Goal: Check status: Check status

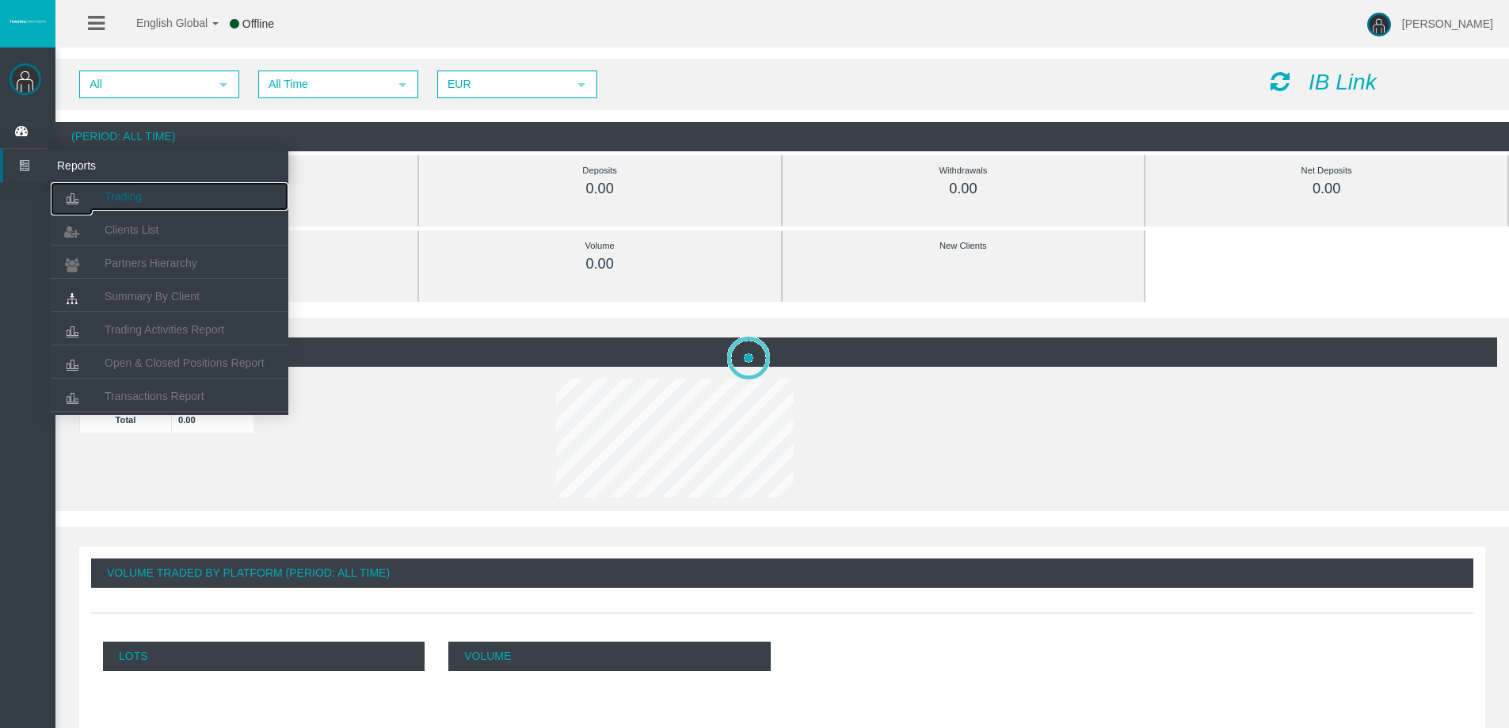
click at [112, 194] on span "Trading" at bounding box center [123, 196] width 37 height 13
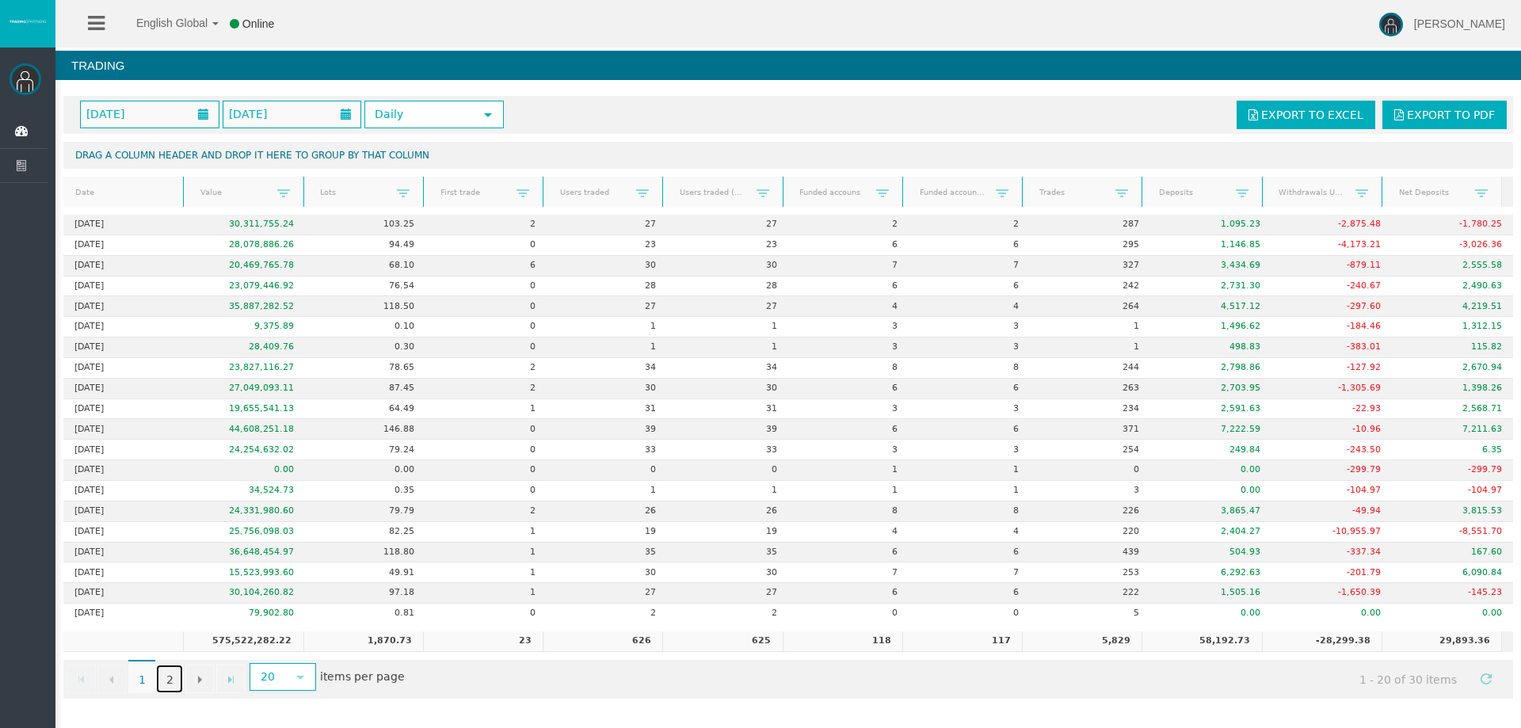
click at [170, 675] on link "2" at bounding box center [169, 679] width 27 height 29
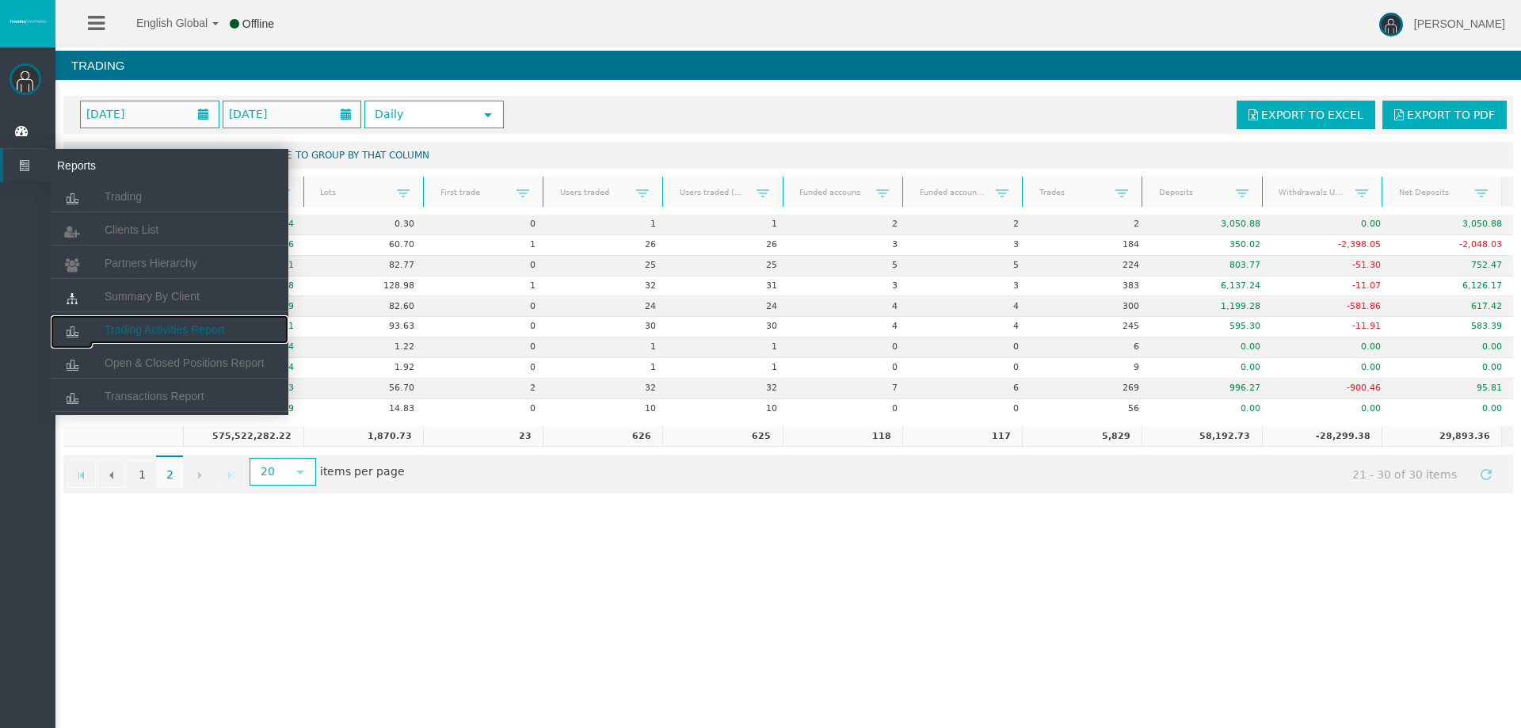
click at [140, 333] on span "Trading Activities Report" at bounding box center [165, 329] width 120 height 13
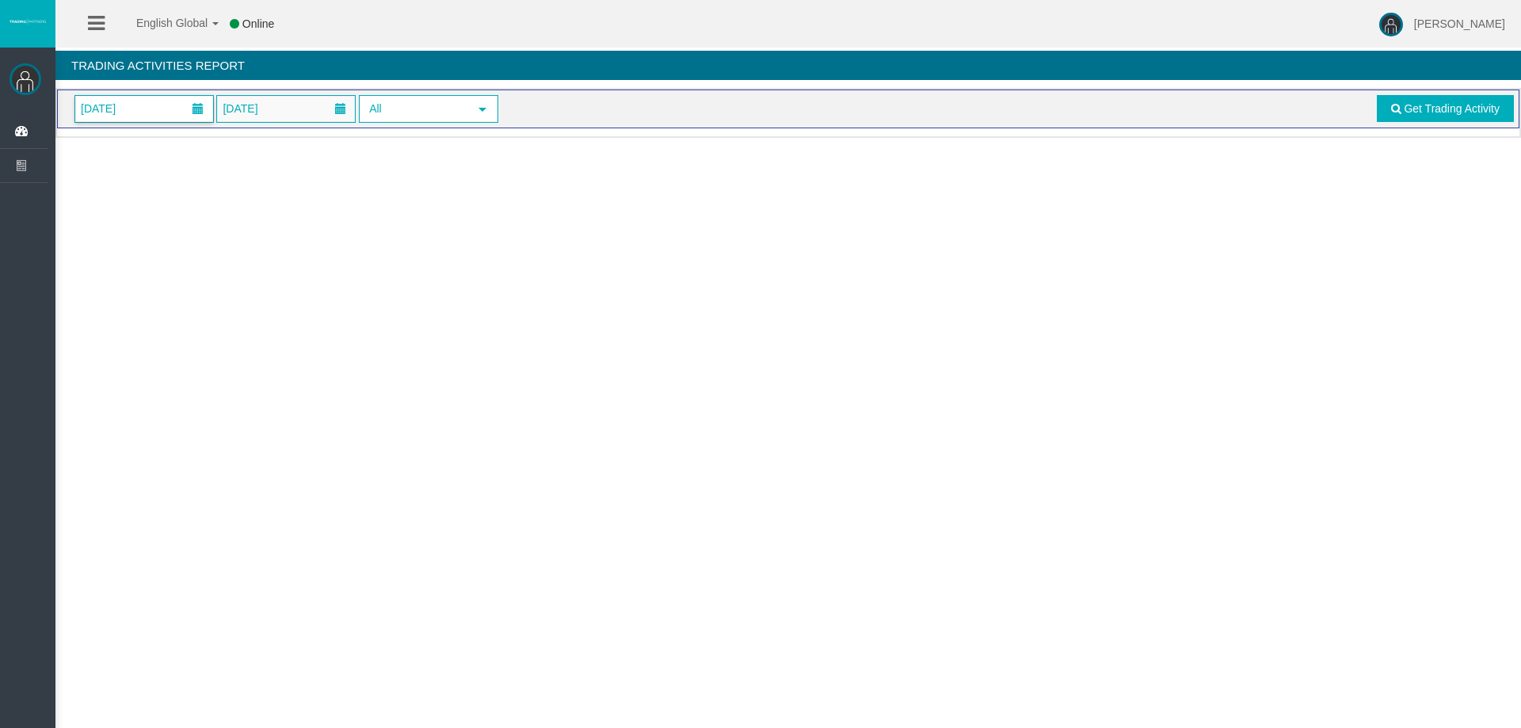
click at [146, 111] on span "[DATE]" at bounding box center [144, 109] width 138 height 26
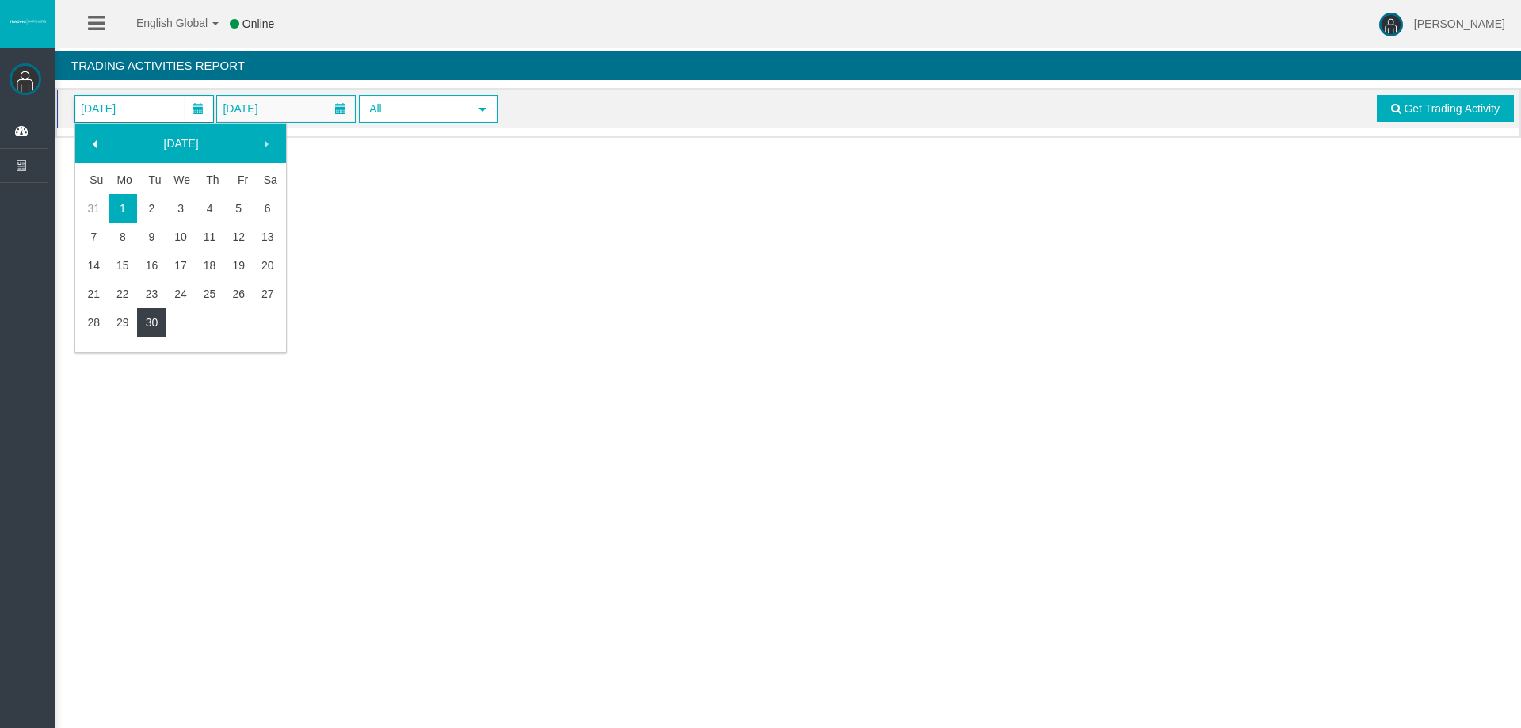
click at [151, 326] on link "30" at bounding box center [151, 322] width 29 height 29
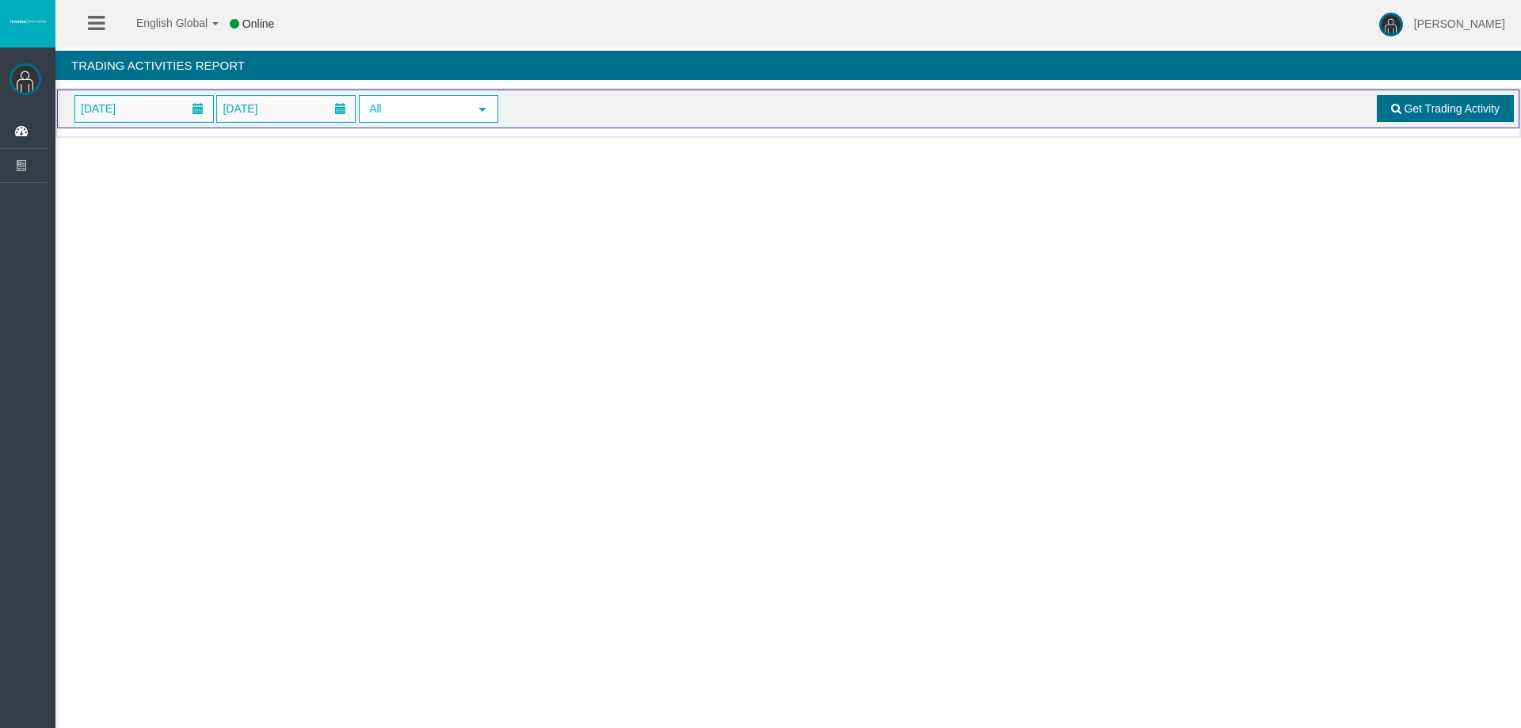
click at [1435, 116] on link "Get Trading Activity" at bounding box center [1446, 108] width 138 height 27
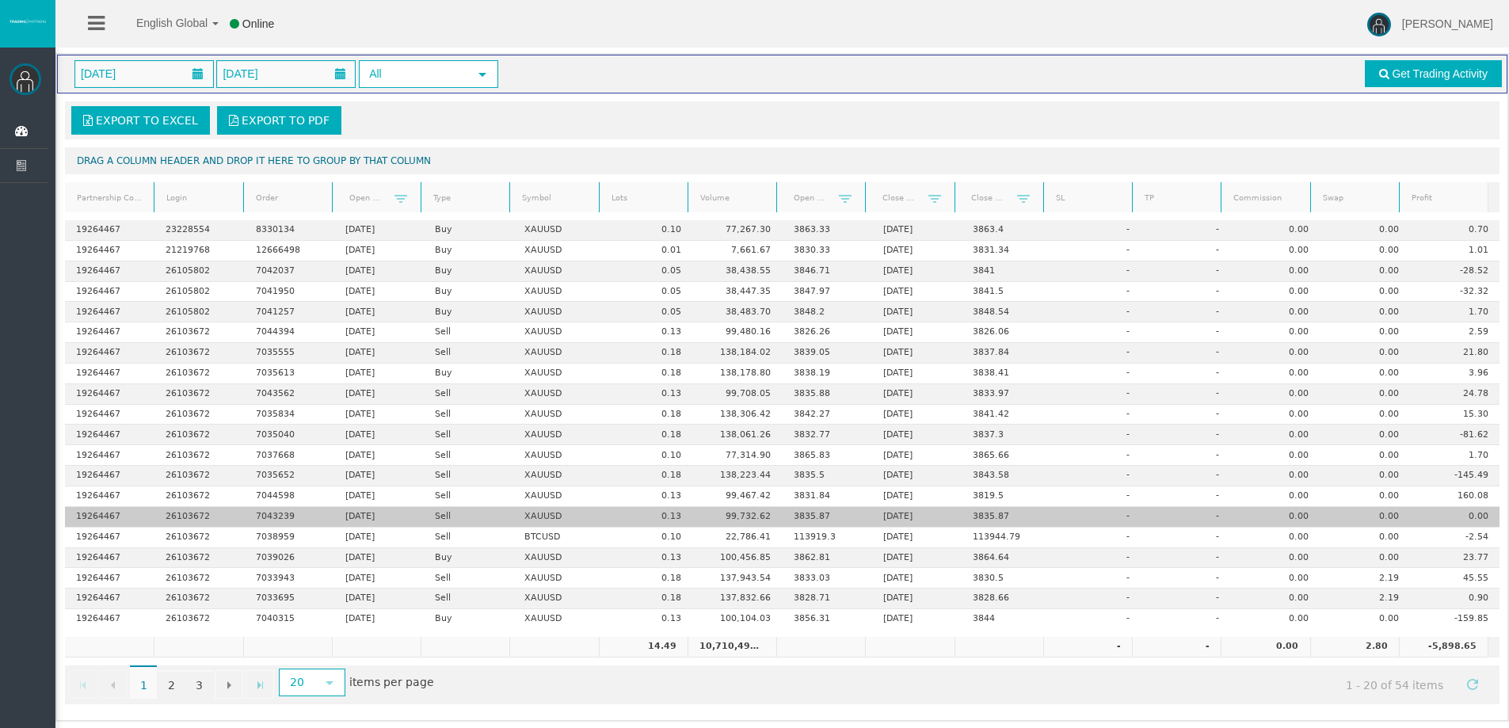
scroll to position [37, 0]
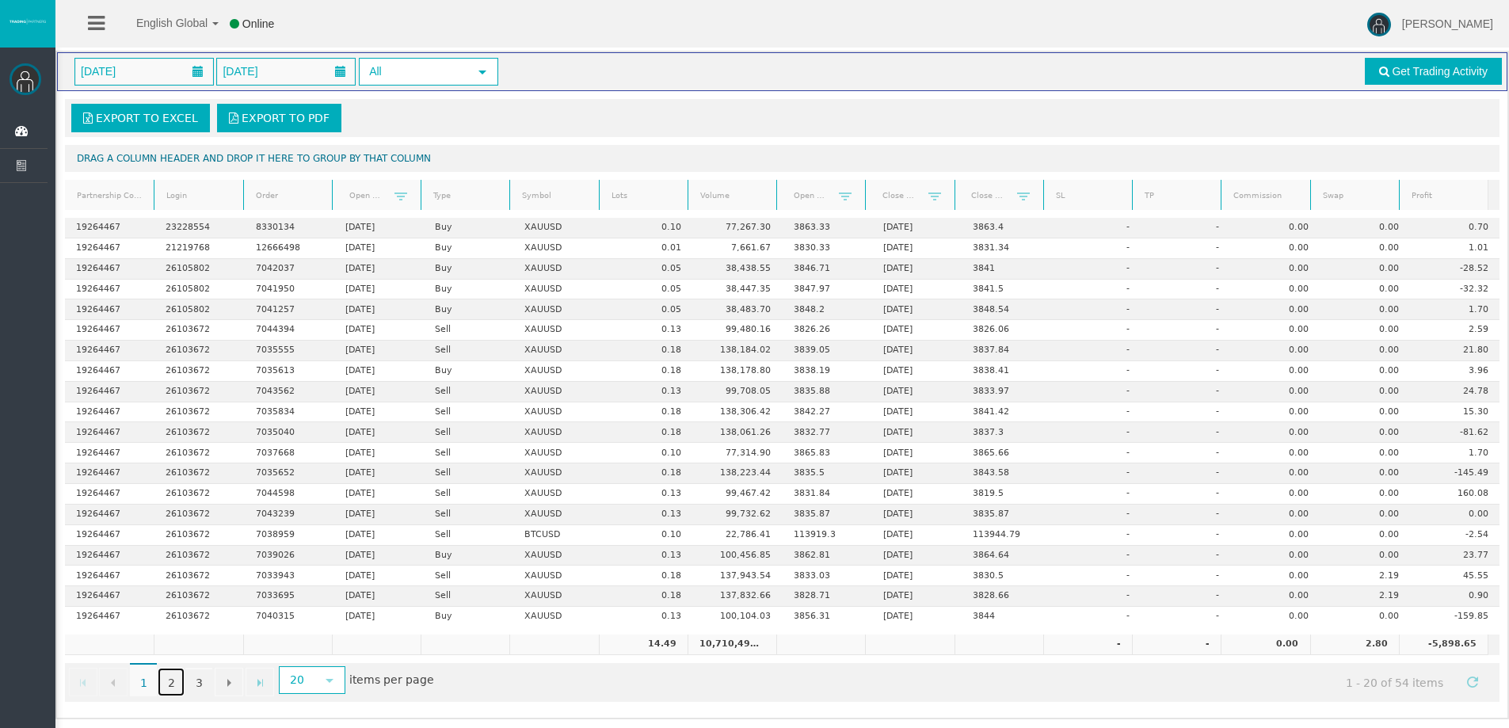
click at [172, 682] on link "2" at bounding box center [171, 682] width 27 height 29
click at [197, 680] on link "3" at bounding box center [198, 682] width 27 height 29
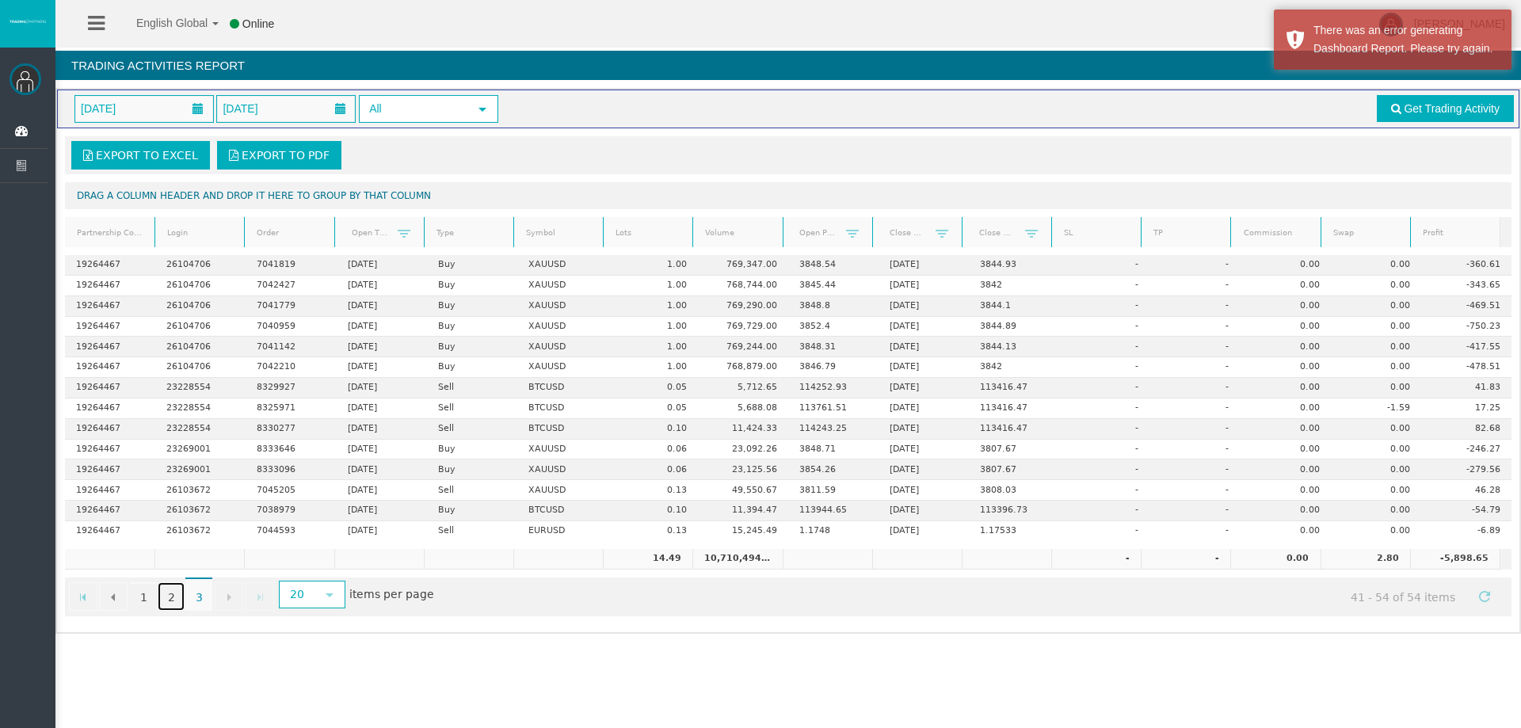
click at [178, 596] on link "2" at bounding box center [171, 596] width 27 height 29
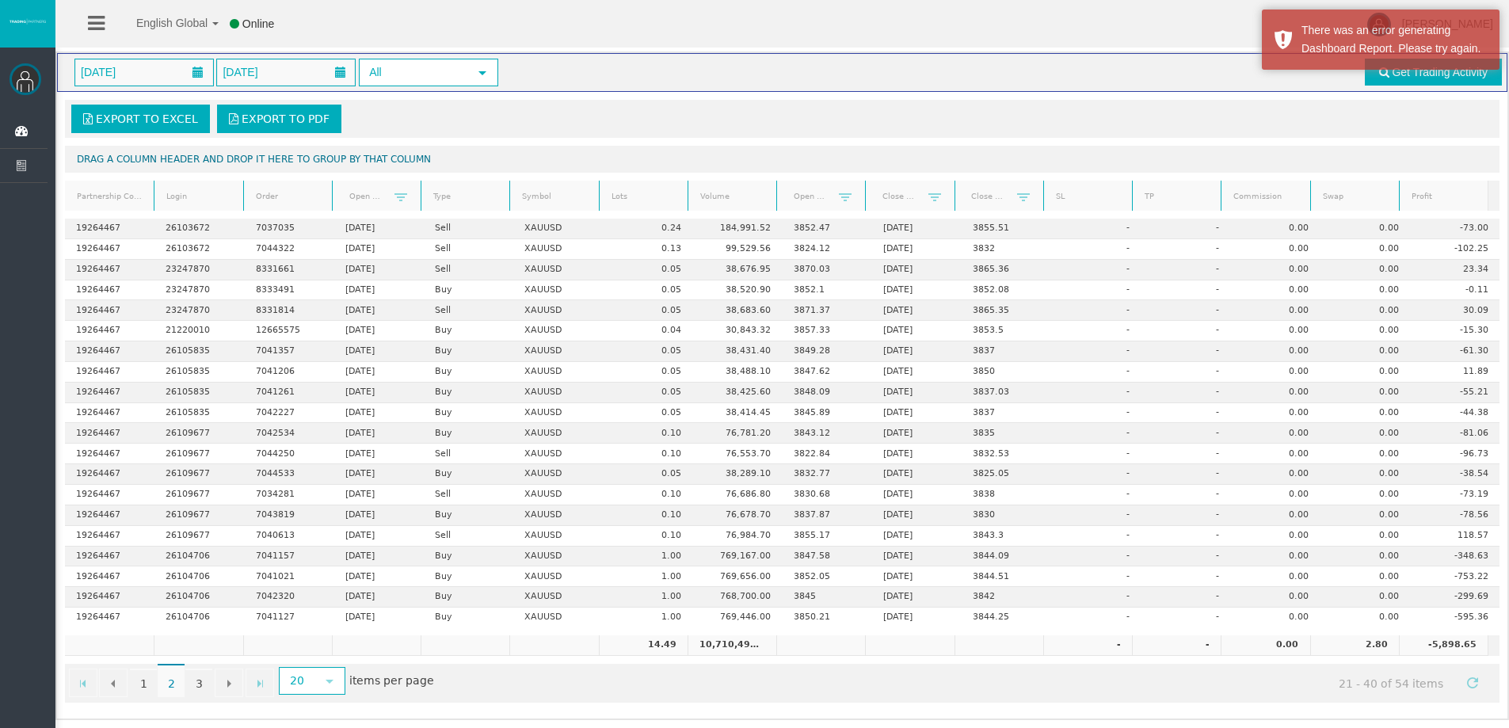
scroll to position [37, 0]
click at [139, 677] on link "1" at bounding box center [143, 682] width 27 height 29
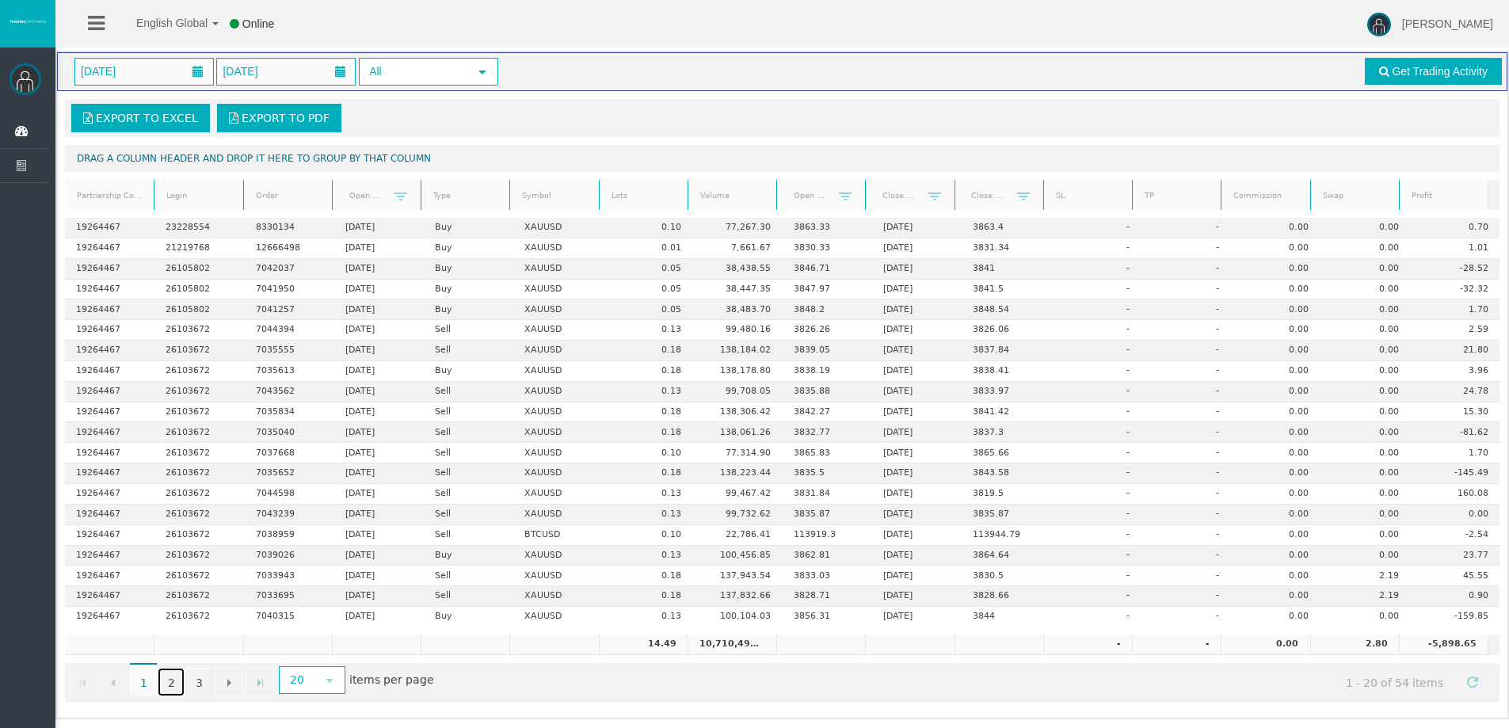
click at [169, 680] on link "2" at bounding box center [171, 682] width 27 height 29
click at [192, 682] on link "3" at bounding box center [198, 682] width 27 height 29
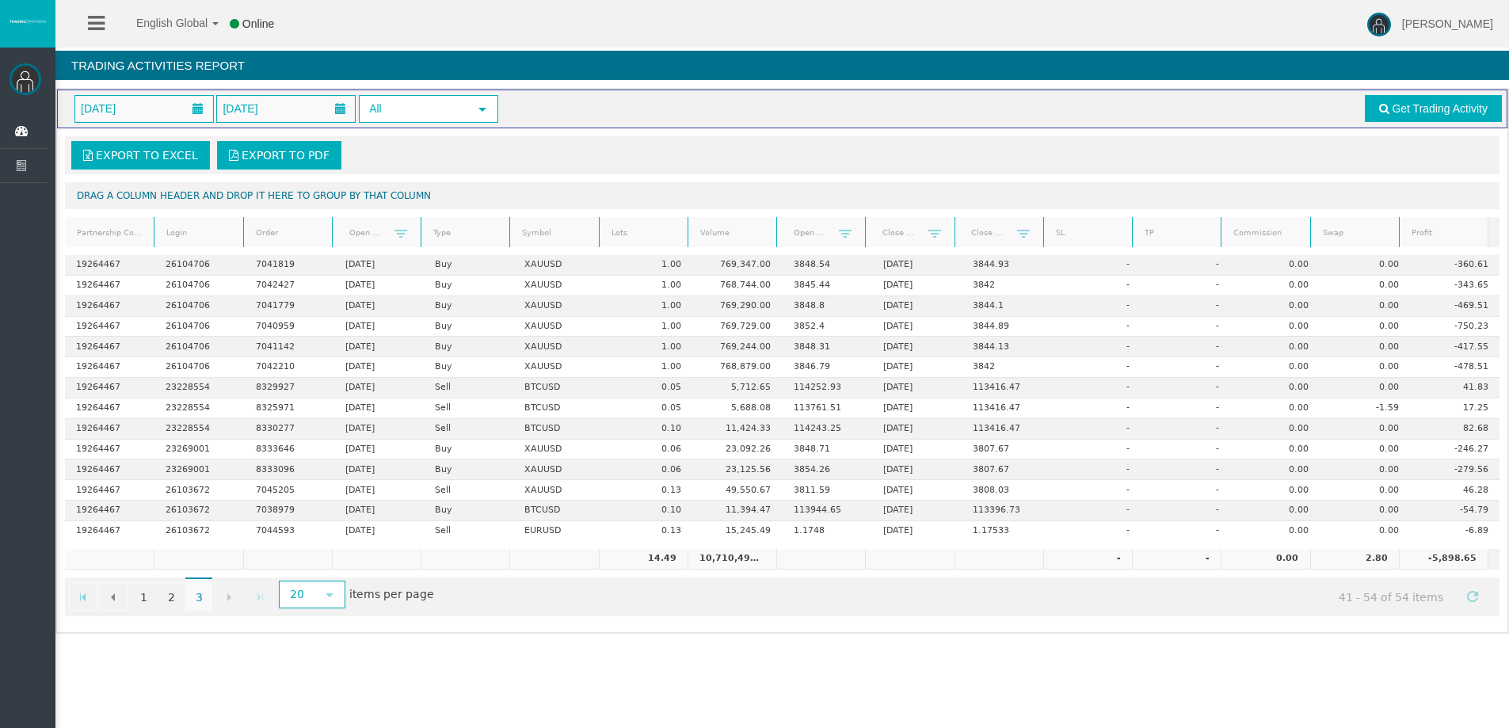
scroll to position [0, 0]
click at [147, 595] on link "1" at bounding box center [143, 596] width 27 height 29
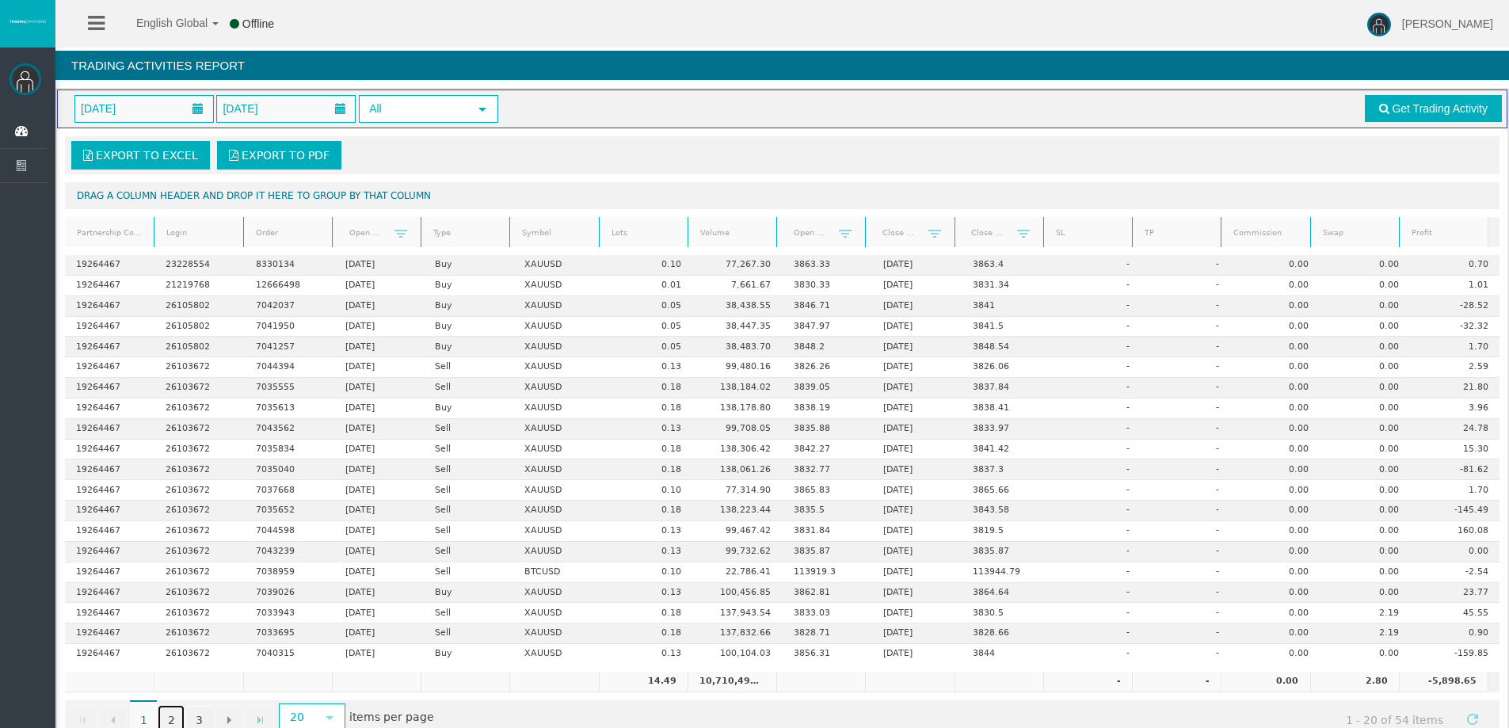
click at [167, 714] on link "2" at bounding box center [171, 719] width 27 height 29
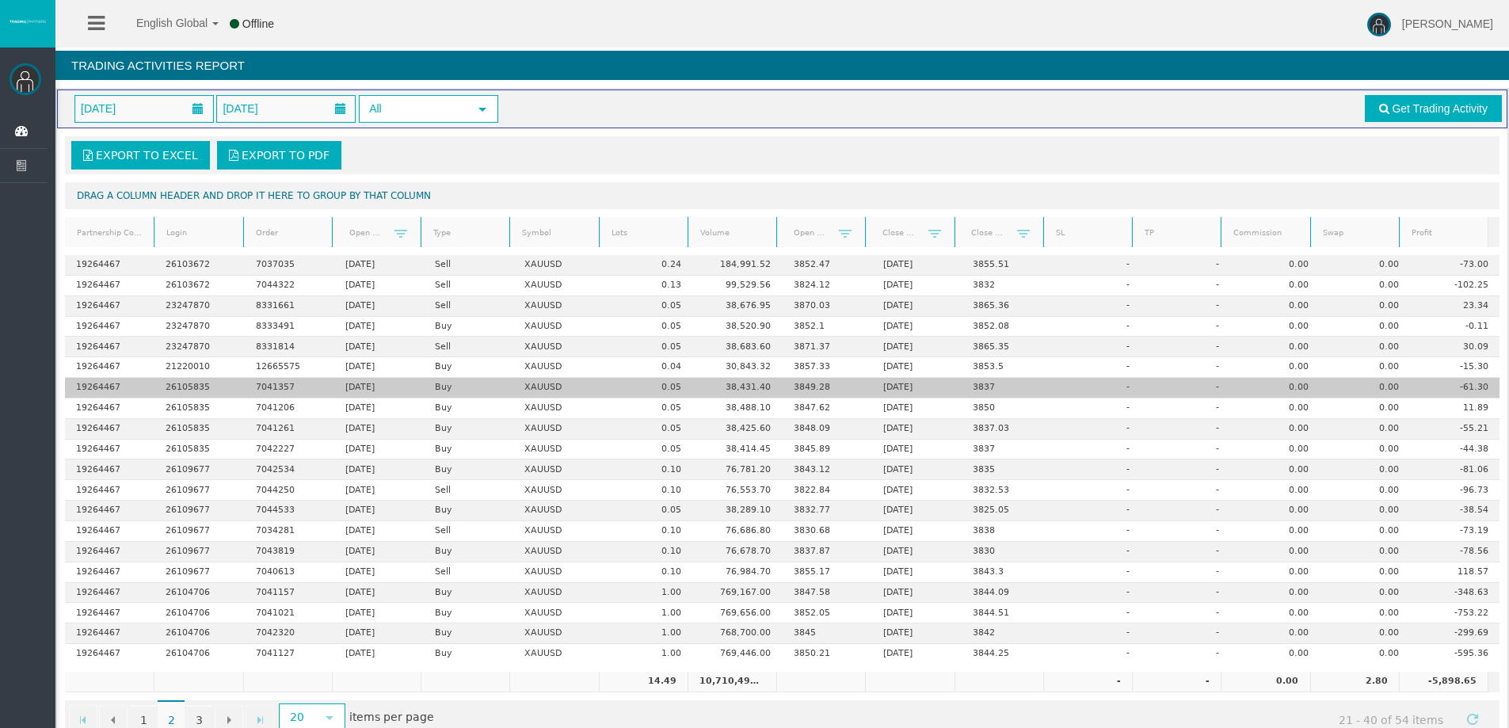
scroll to position [37, 0]
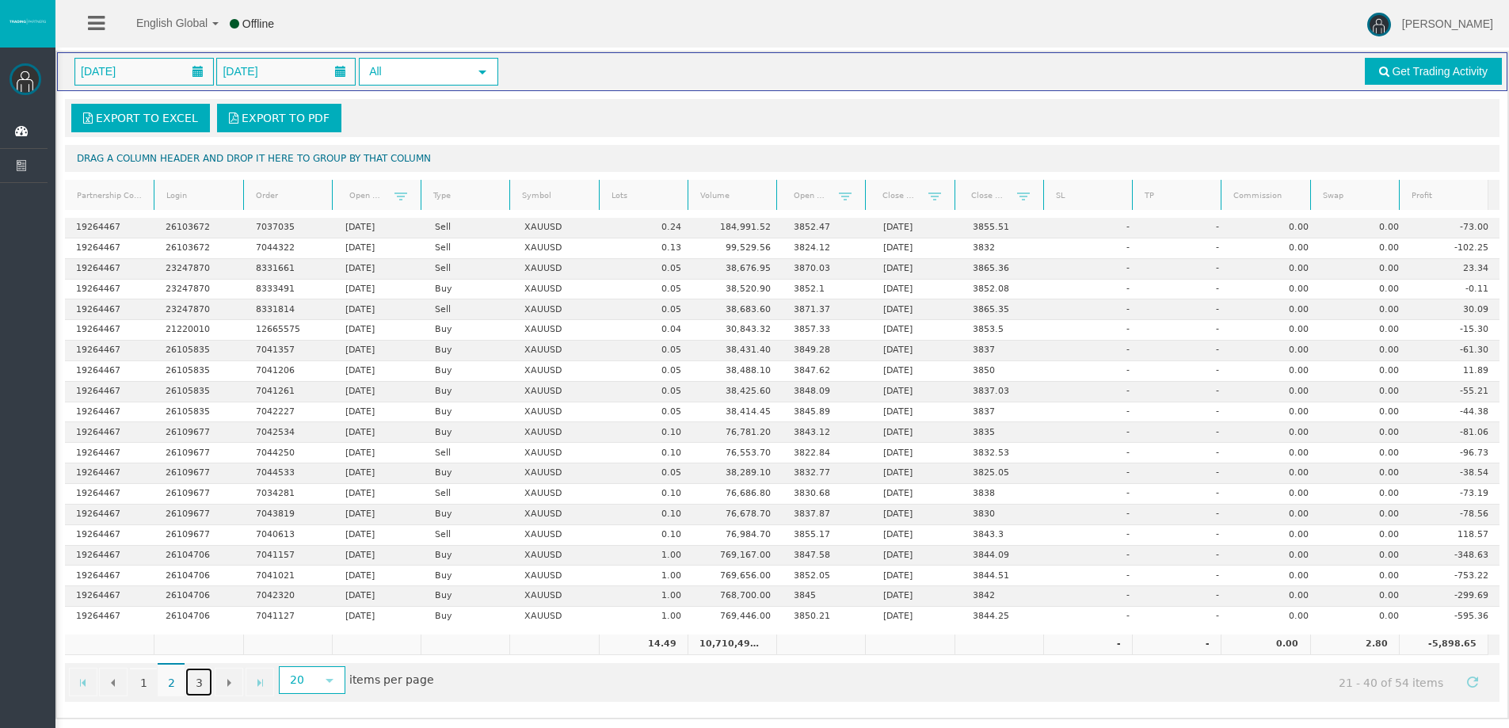
click at [198, 676] on link "3" at bounding box center [198, 682] width 27 height 29
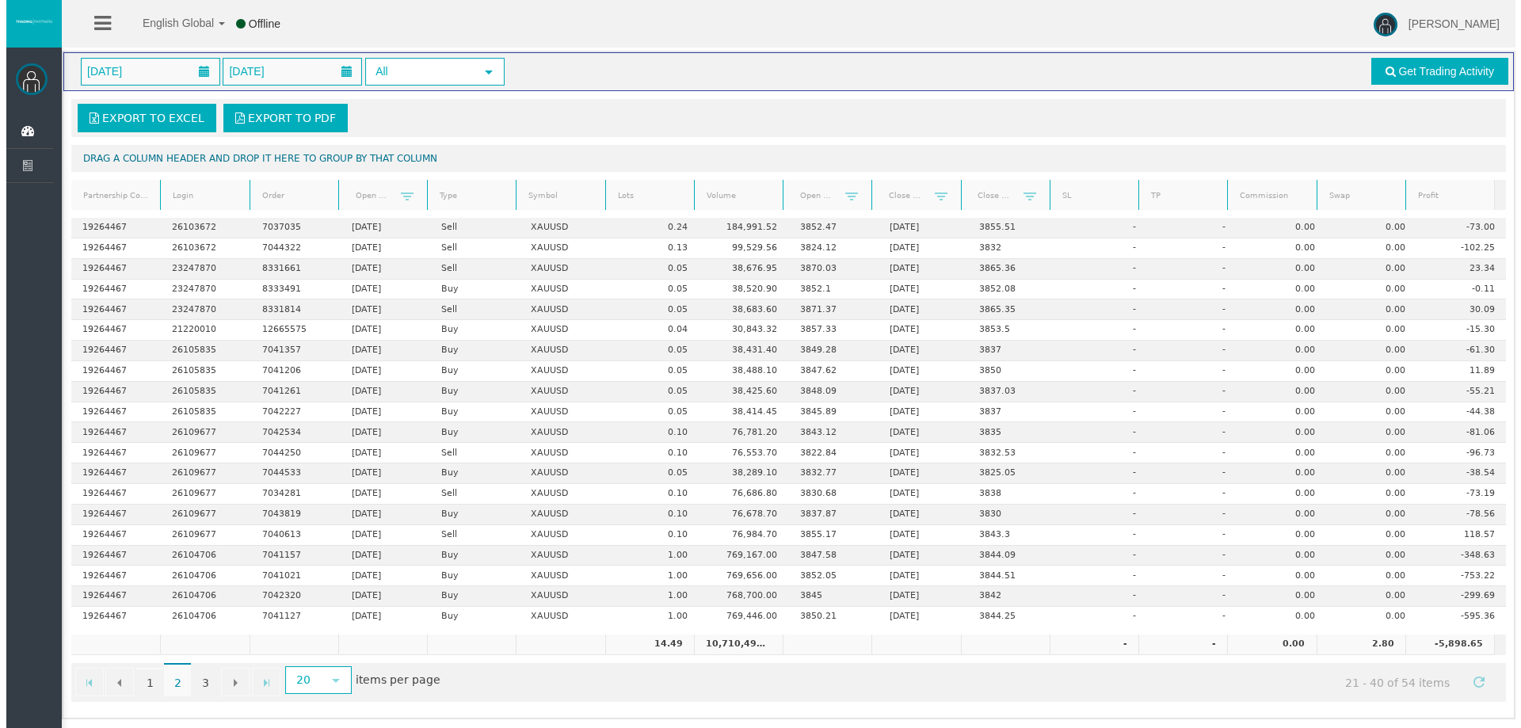
scroll to position [0, 0]
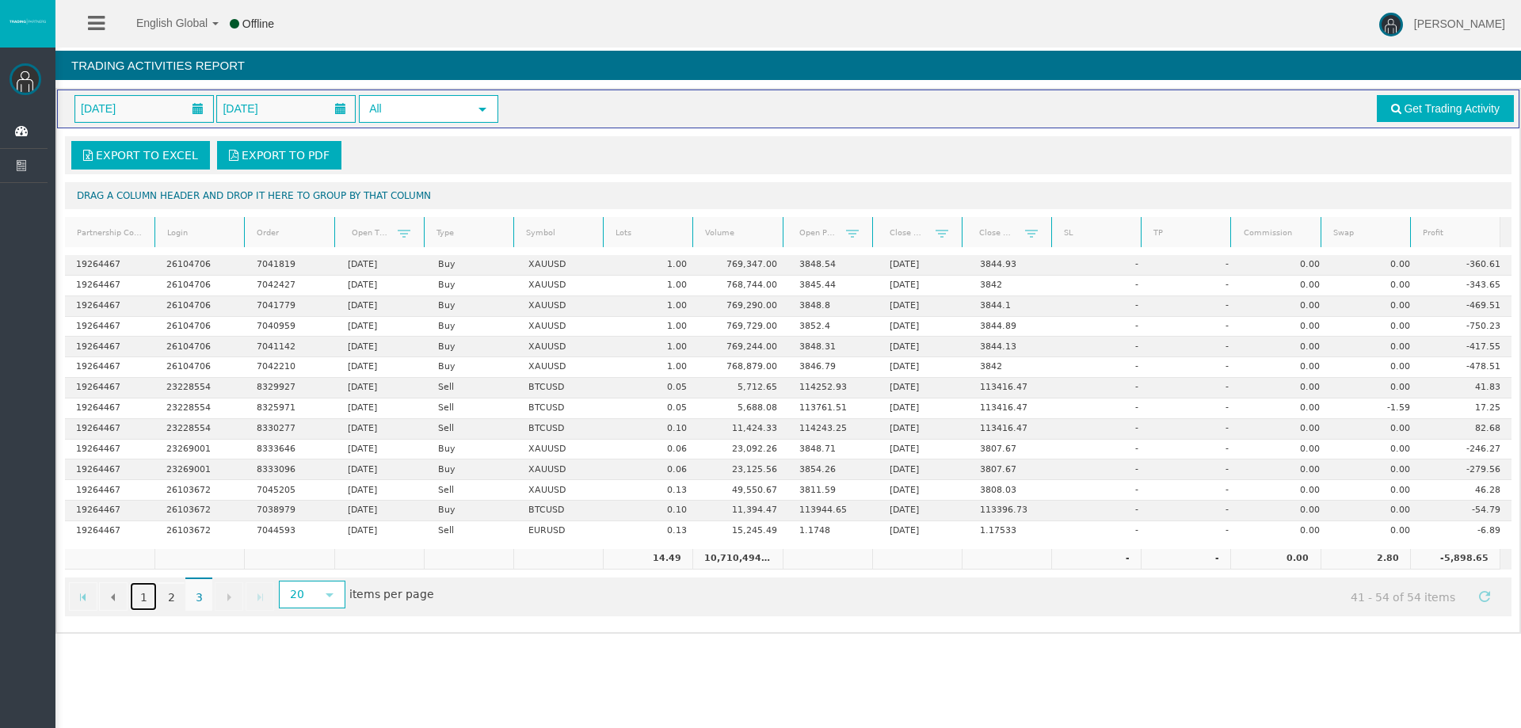
click at [143, 599] on link "1" at bounding box center [143, 596] width 27 height 29
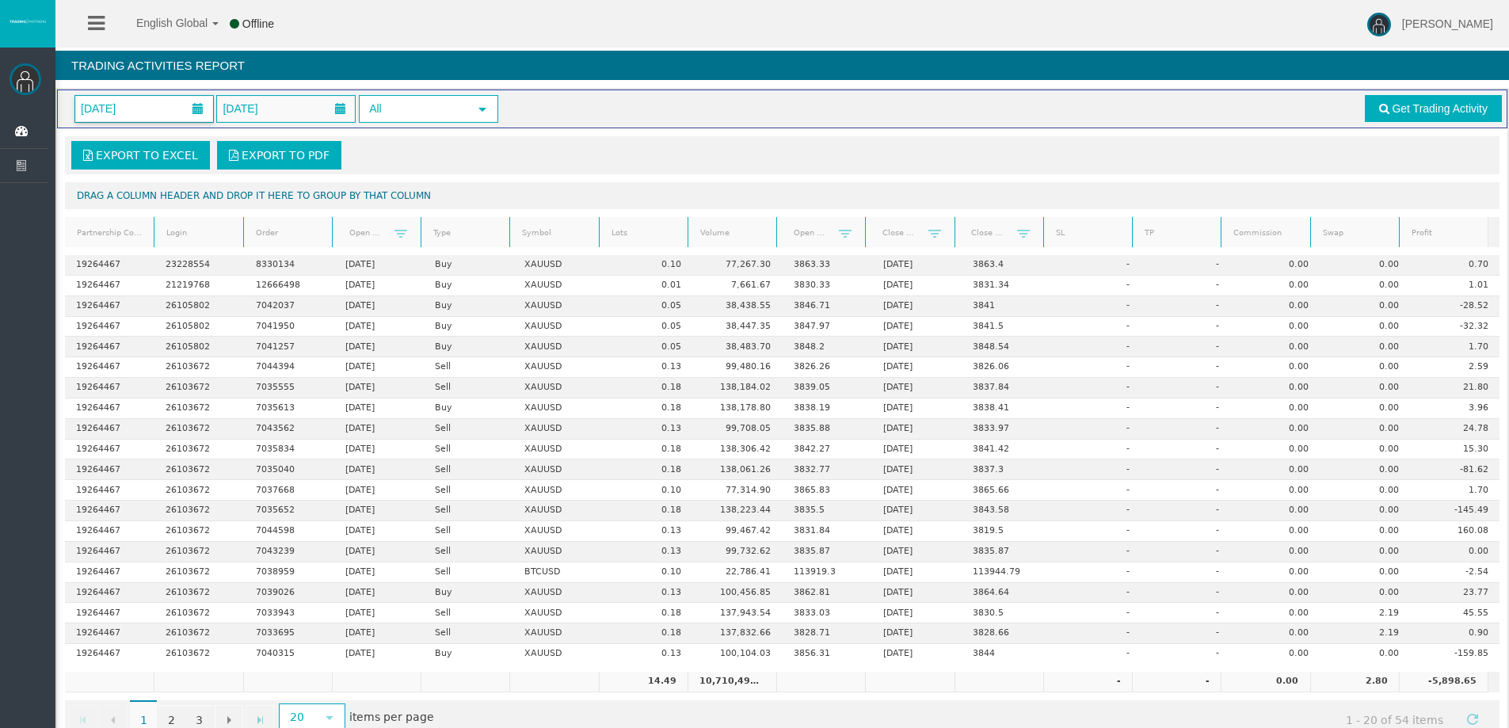
click at [186, 113] on span at bounding box center [198, 109] width 29 height 25
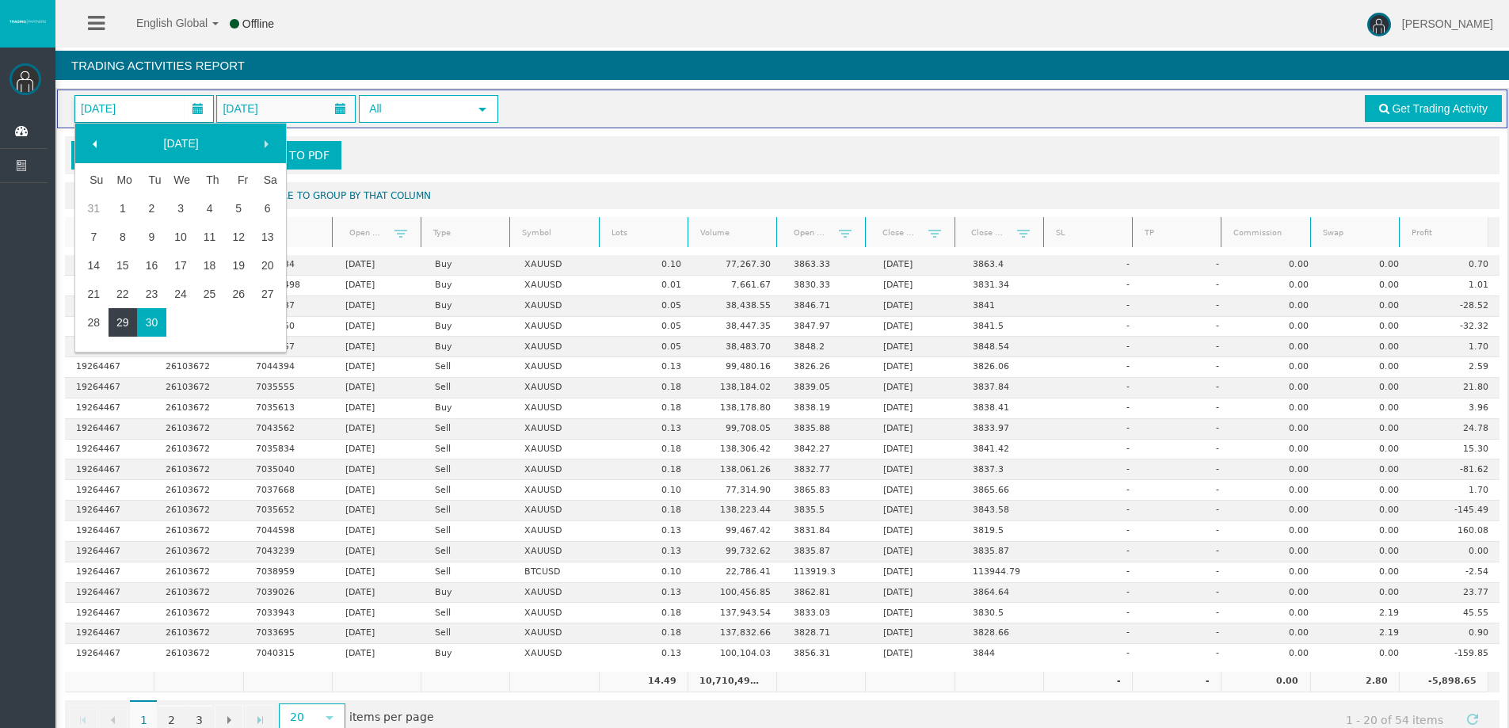
click at [116, 328] on link "29" at bounding box center [123, 322] width 29 height 29
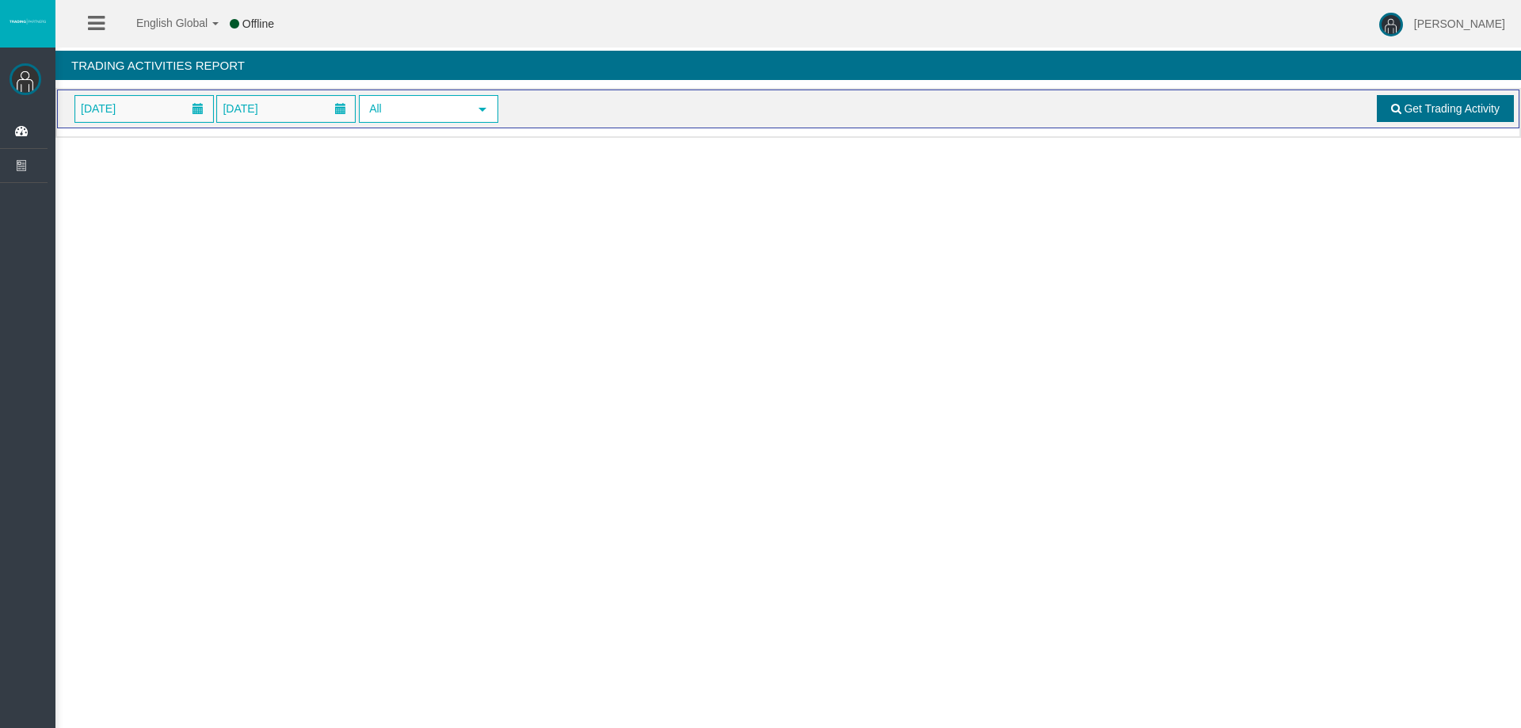
click at [1446, 97] on link "Get Trading Activity" at bounding box center [1446, 108] width 138 height 27
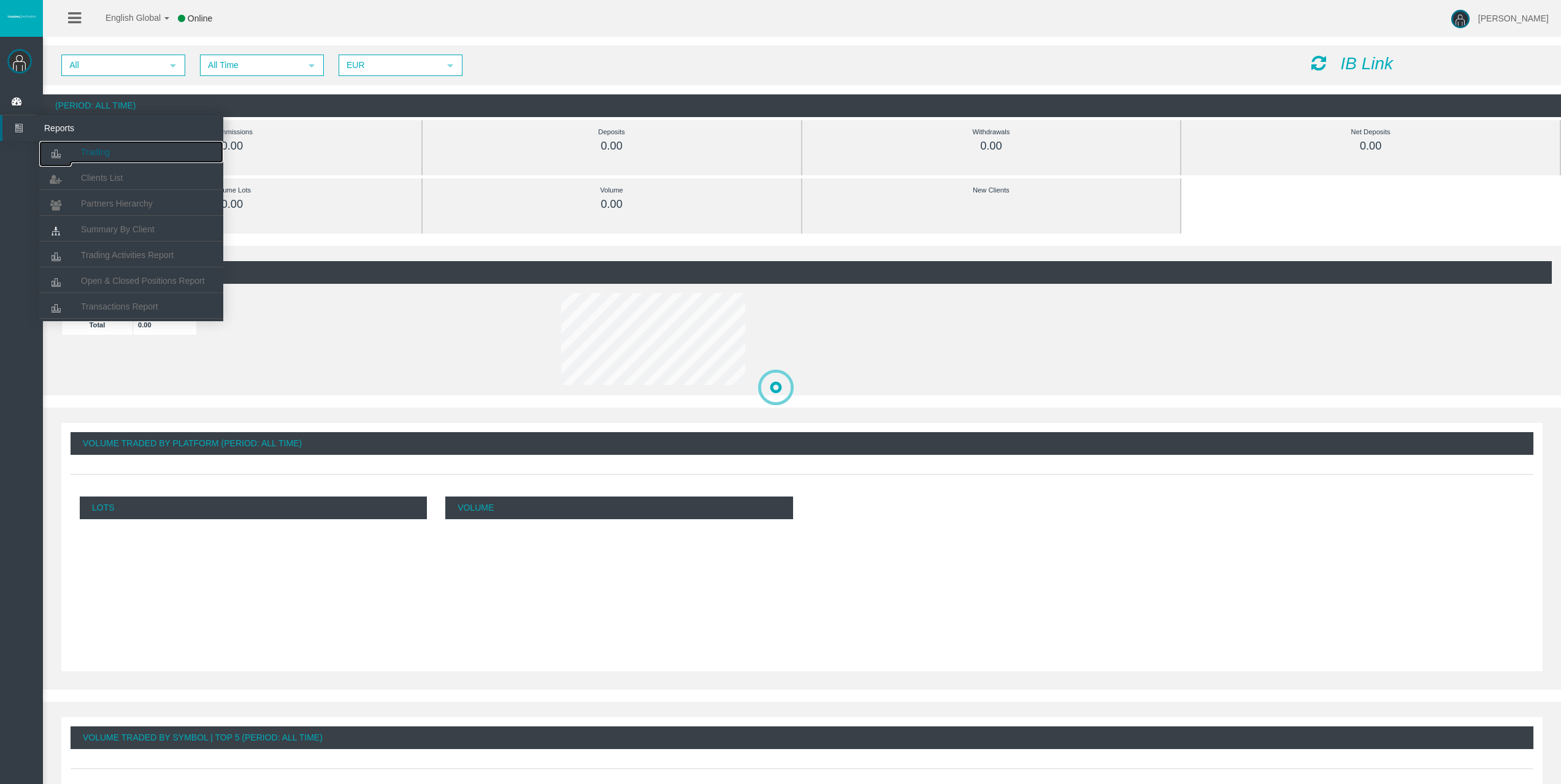
click at [72, 145] on link "Trading" at bounding box center [132, 152] width 184 height 22
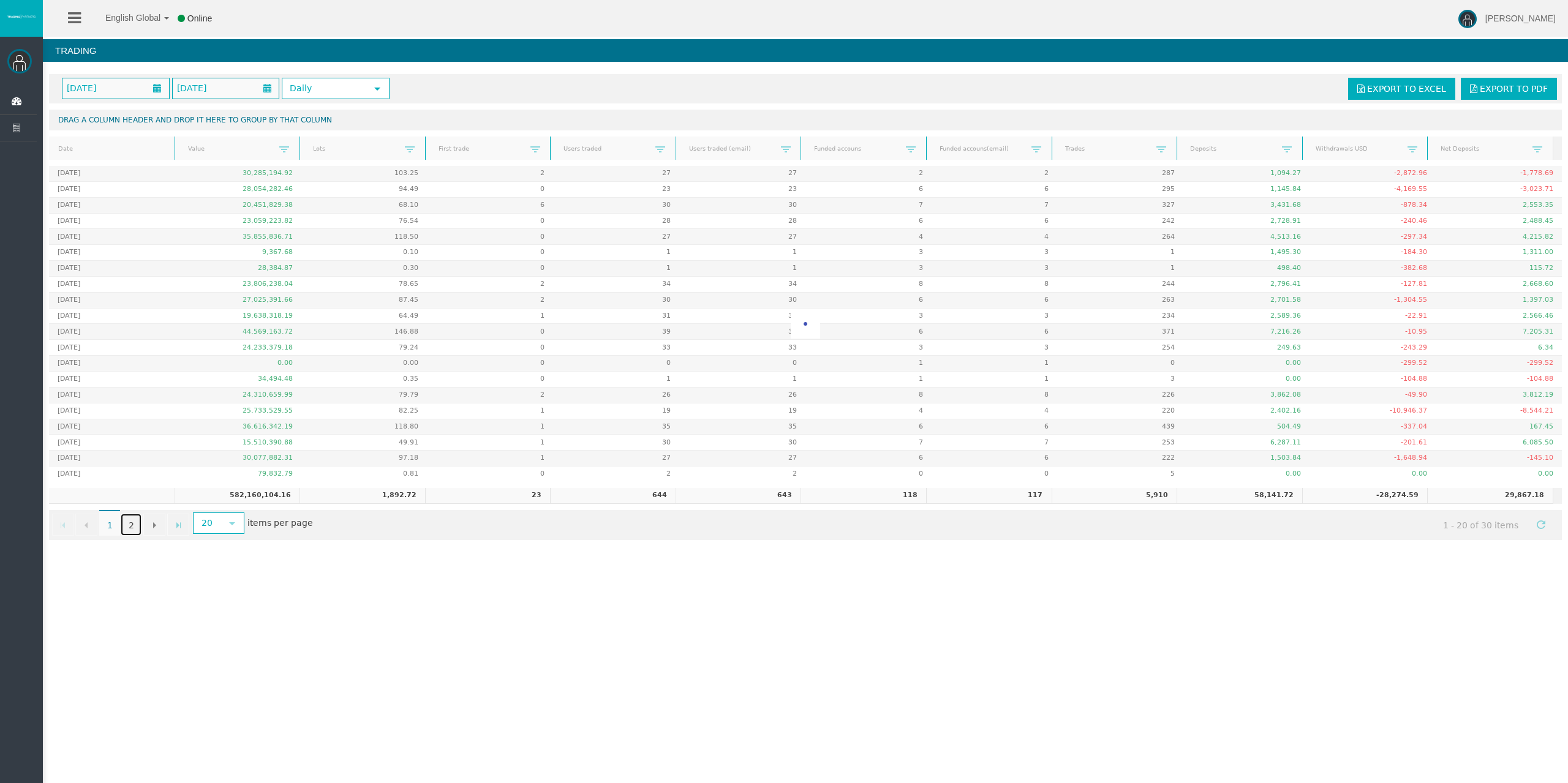
click at [131, 523] on link "2" at bounding box center [131, 525] width 21 height 22
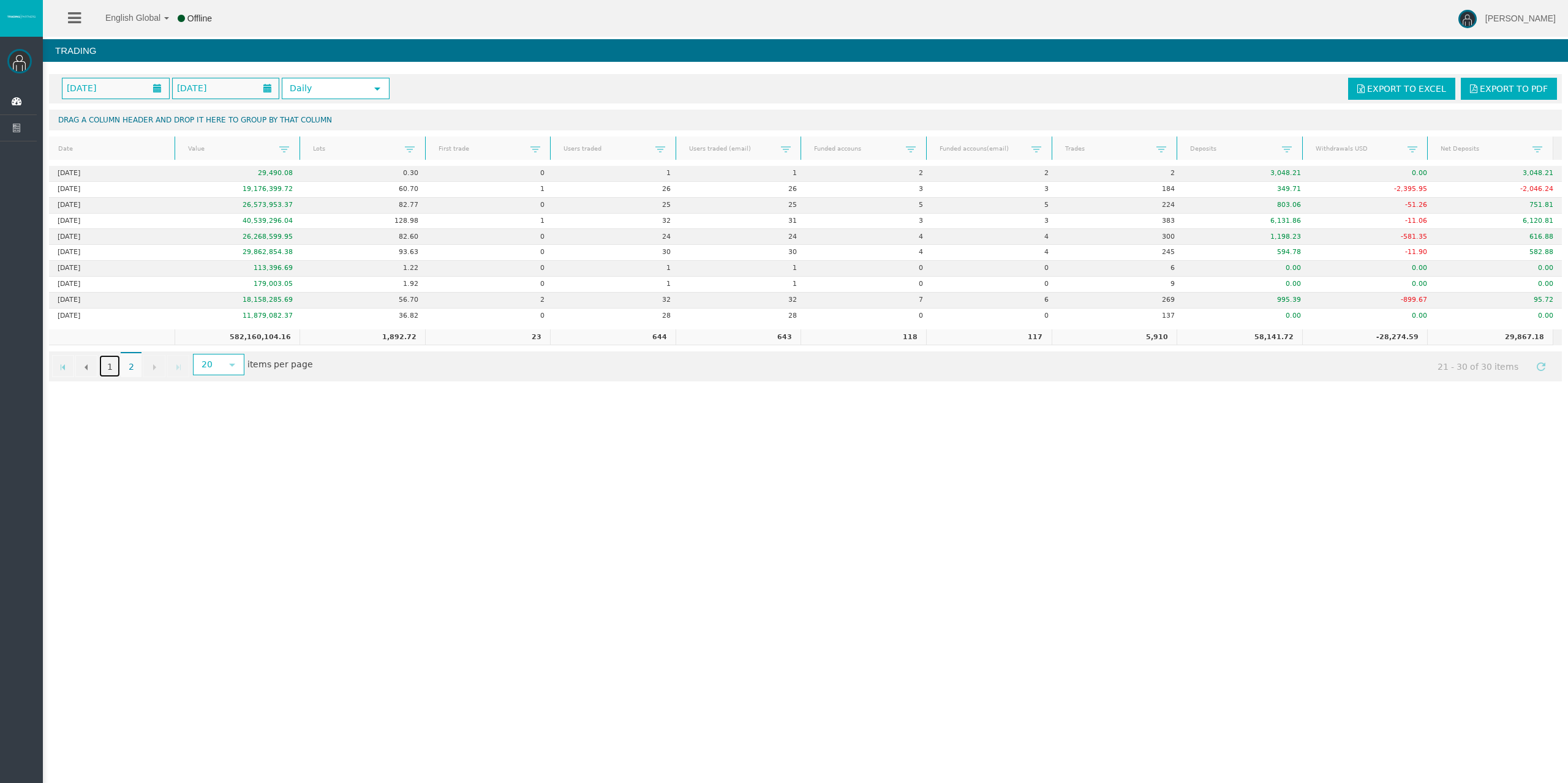
click at [105, 366] on link "1" at bounding box center [109, 366] width 21 height 22
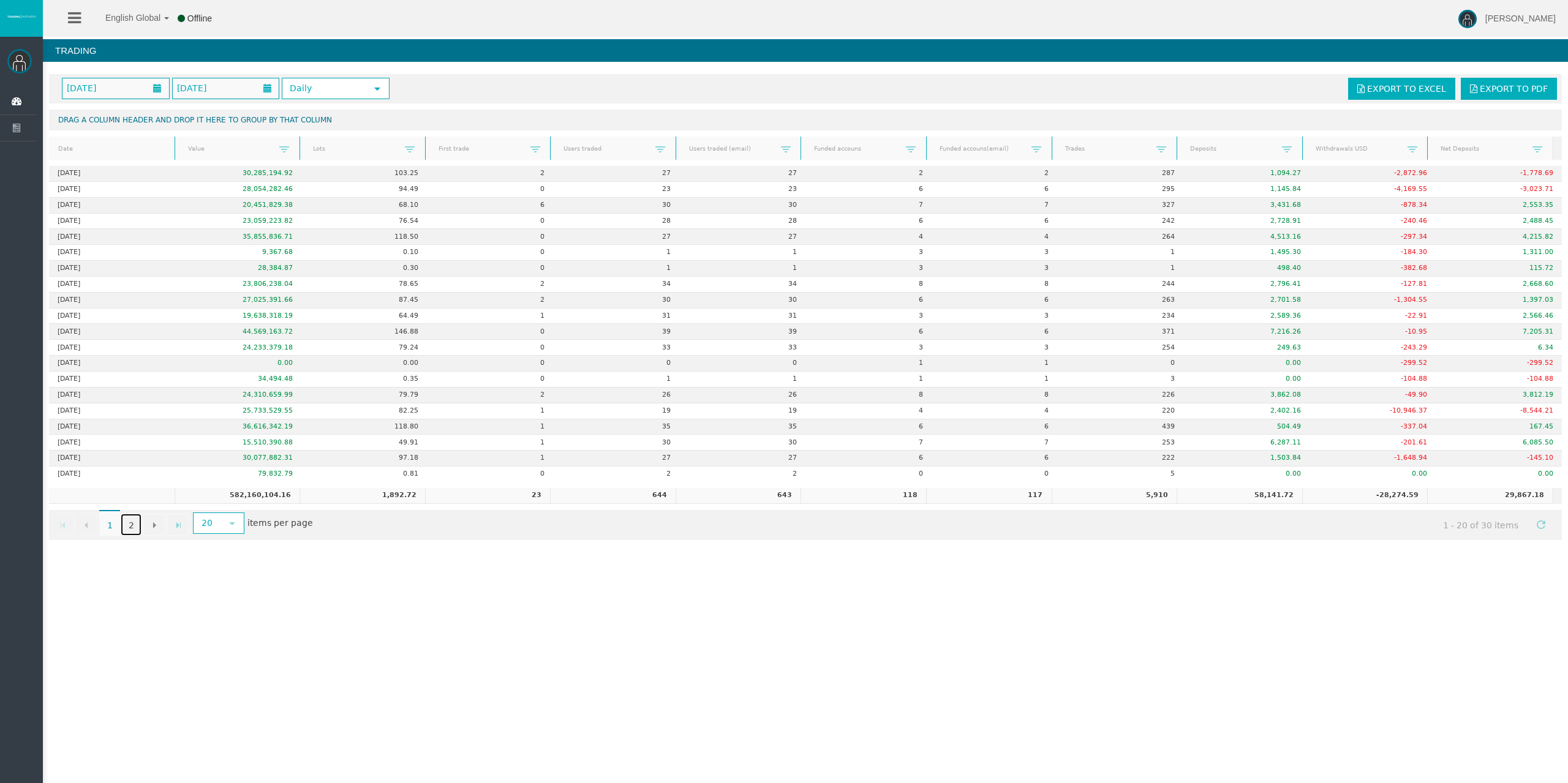
click at [128, 524] on link "2" at bounding box center [131, 525] width 21 height 22
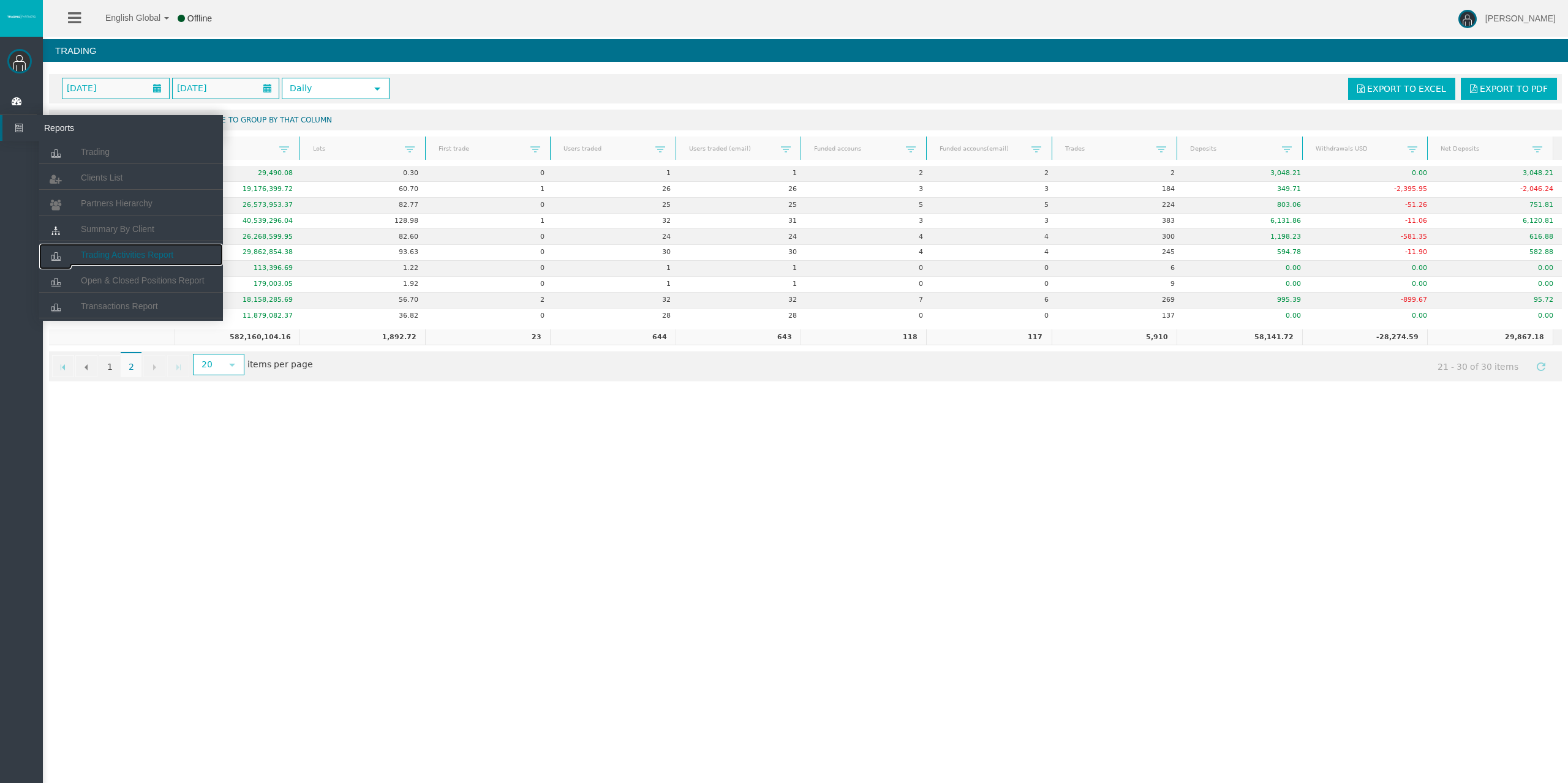
click at [111, 252] on span "Trading Activities Report" at bounding box center [128, 254] width 93 height 10
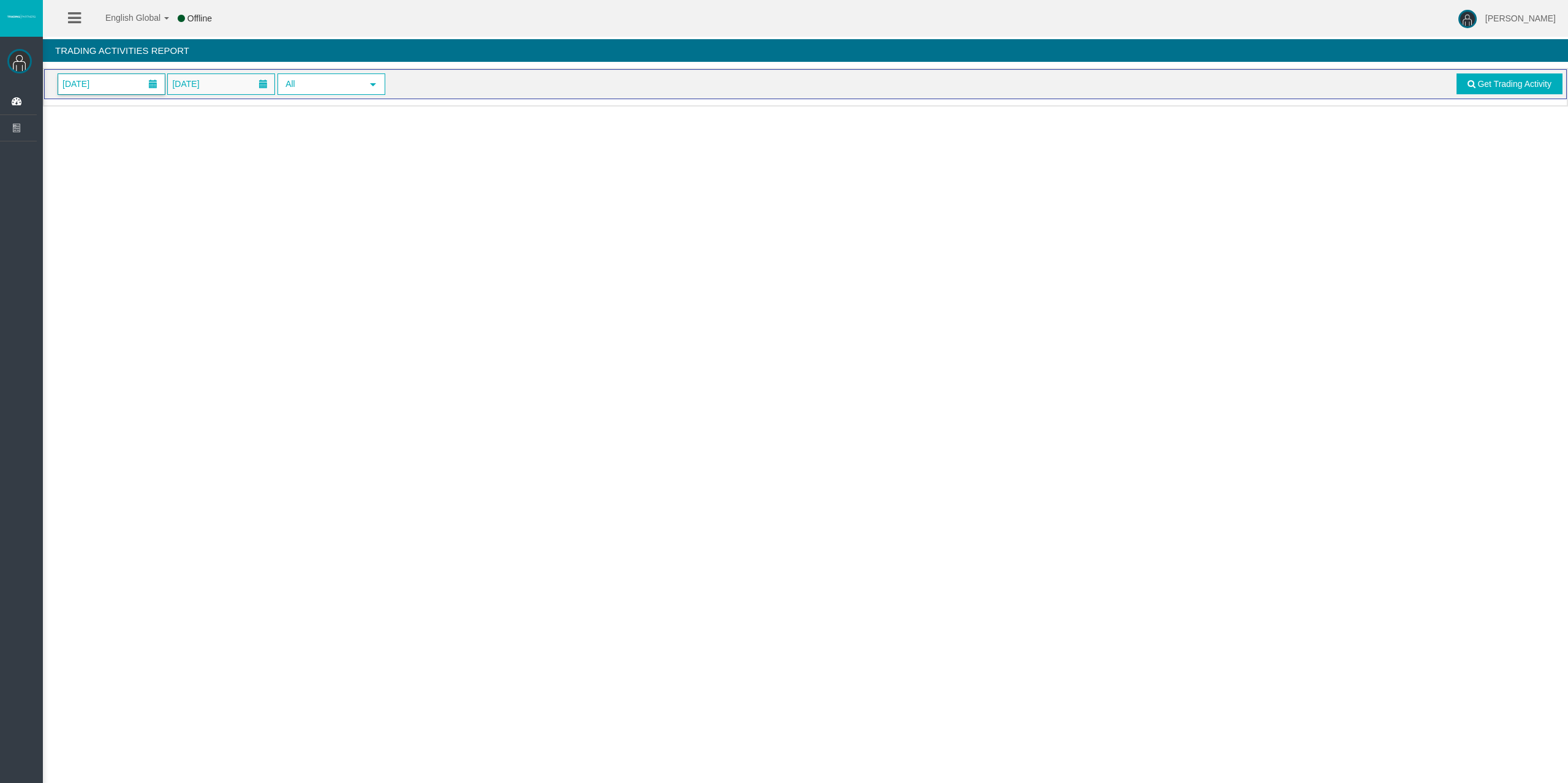
click at [118, 74] on span "[DATE]" at bounding box center [111, 84] width 107 height 20
click at [114, 245] on link "30" at bounding box center [117, 249] width 22 height 22
click at [1483, 91] on link "Get Trading Activity" at bounding box center [1510, 83] width 107 height 21
click at [124, 90] on span "[DATE]" at bounding box center [111, 84] width 107 height 20
click at [114, 248] on link "30" at bounding box center [117, 249] width 22 height 22
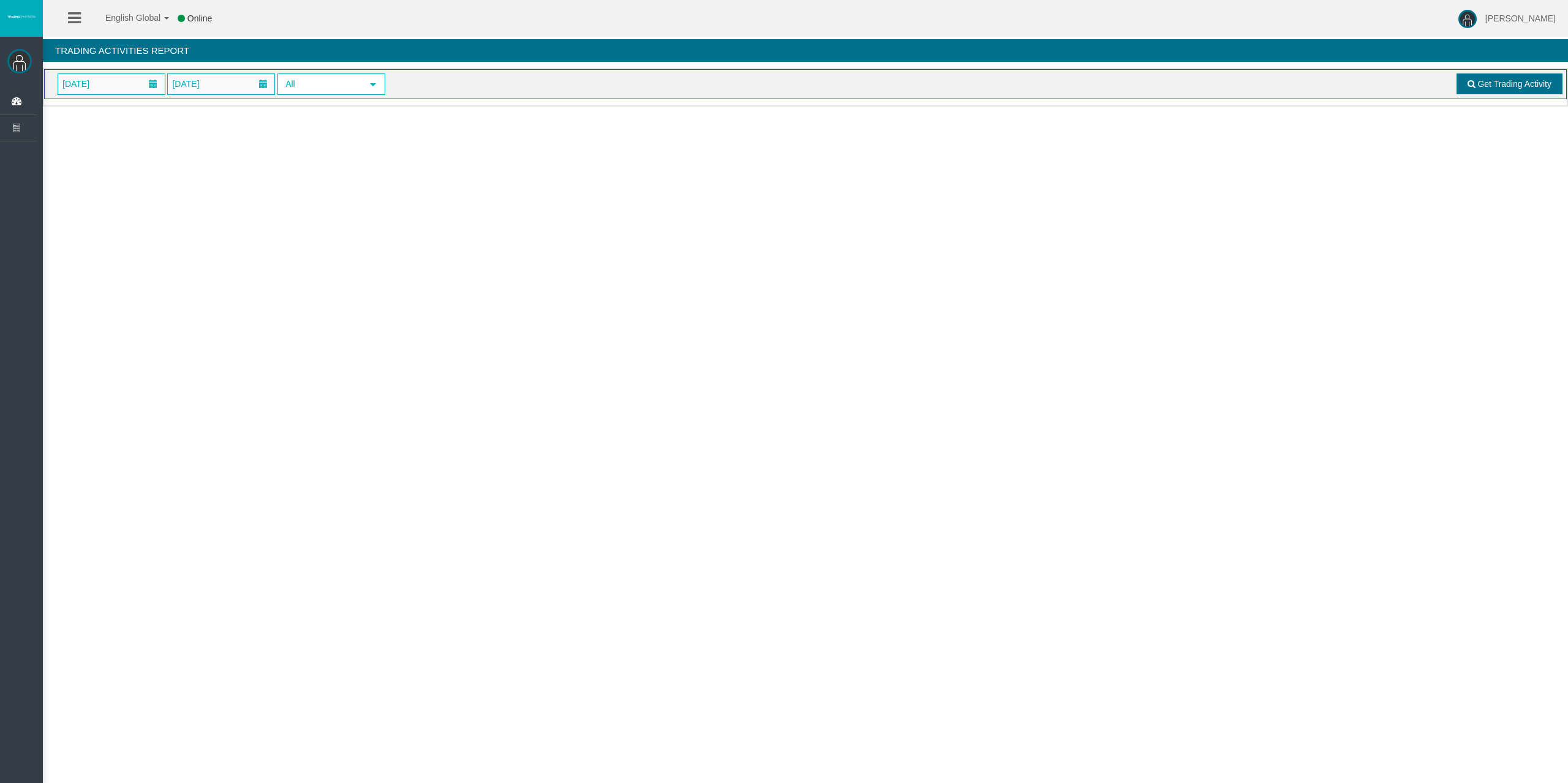
click at [1553, 87] on link "Get Trading Activity" at bounding box center [1510, 83] width 107 height 21
click at [120, 79] on span "[DATE]" at bounding box center [111, 84] width 107 height 20
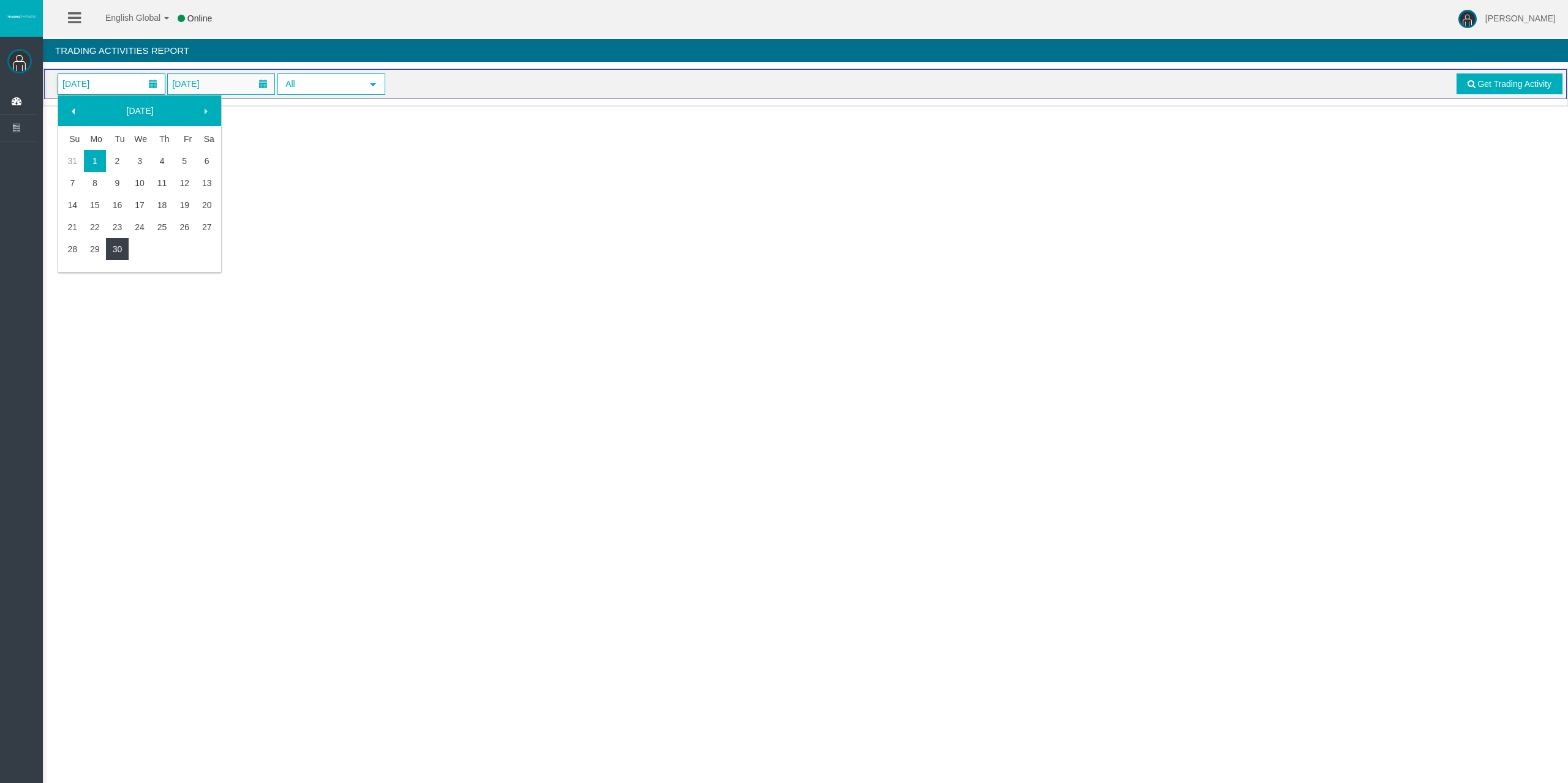
click at [120, 243] on link "30" at bounding box center [117, 249] width 22 height 22
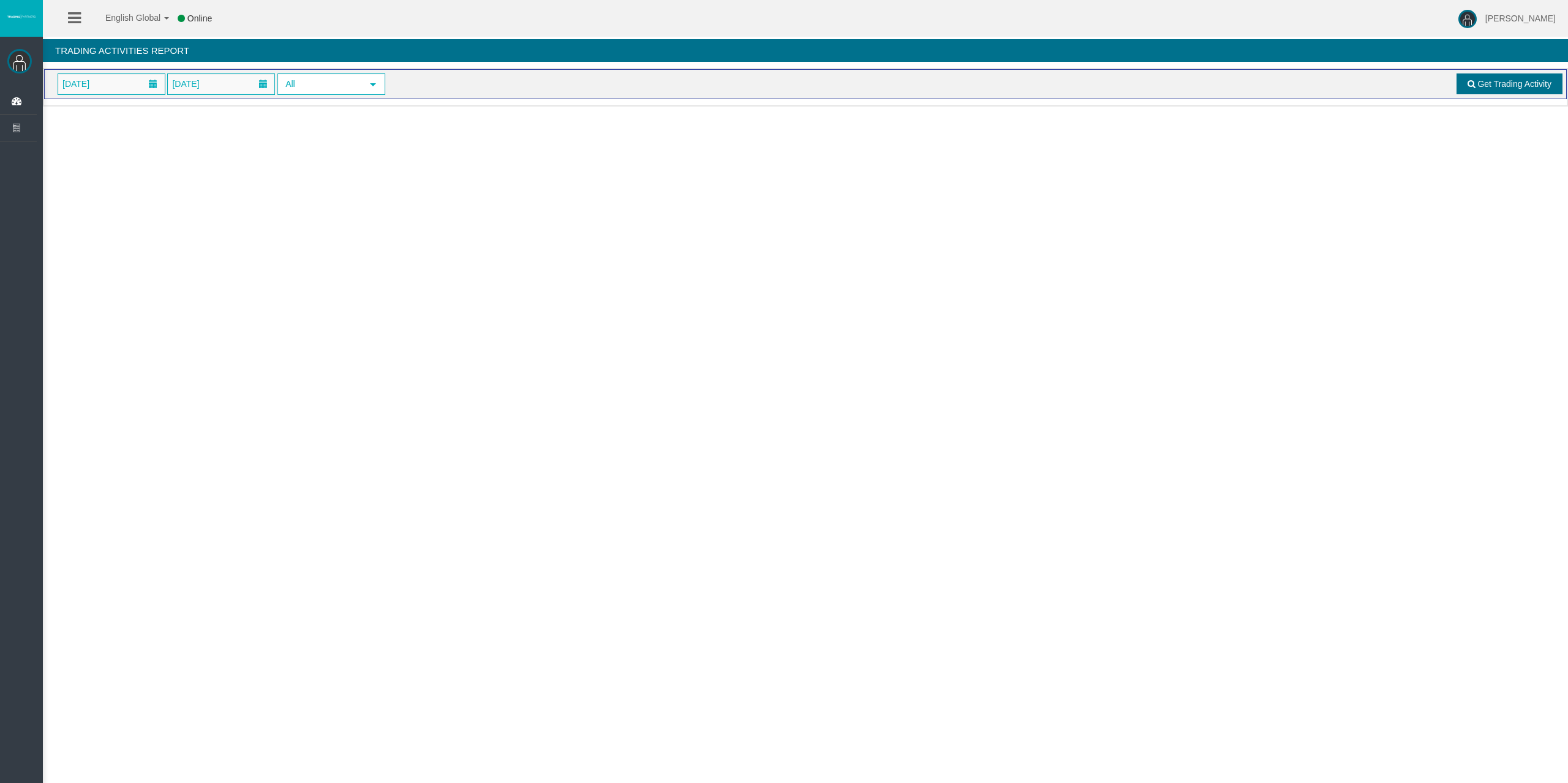
click at [1503, 80] on span "Get Trading Activity" at bounding box center [1515, 83] width 74 height 10
click at [124, 79] on span "[DATE]" at bounding box center [111, 84] width 107 height 20
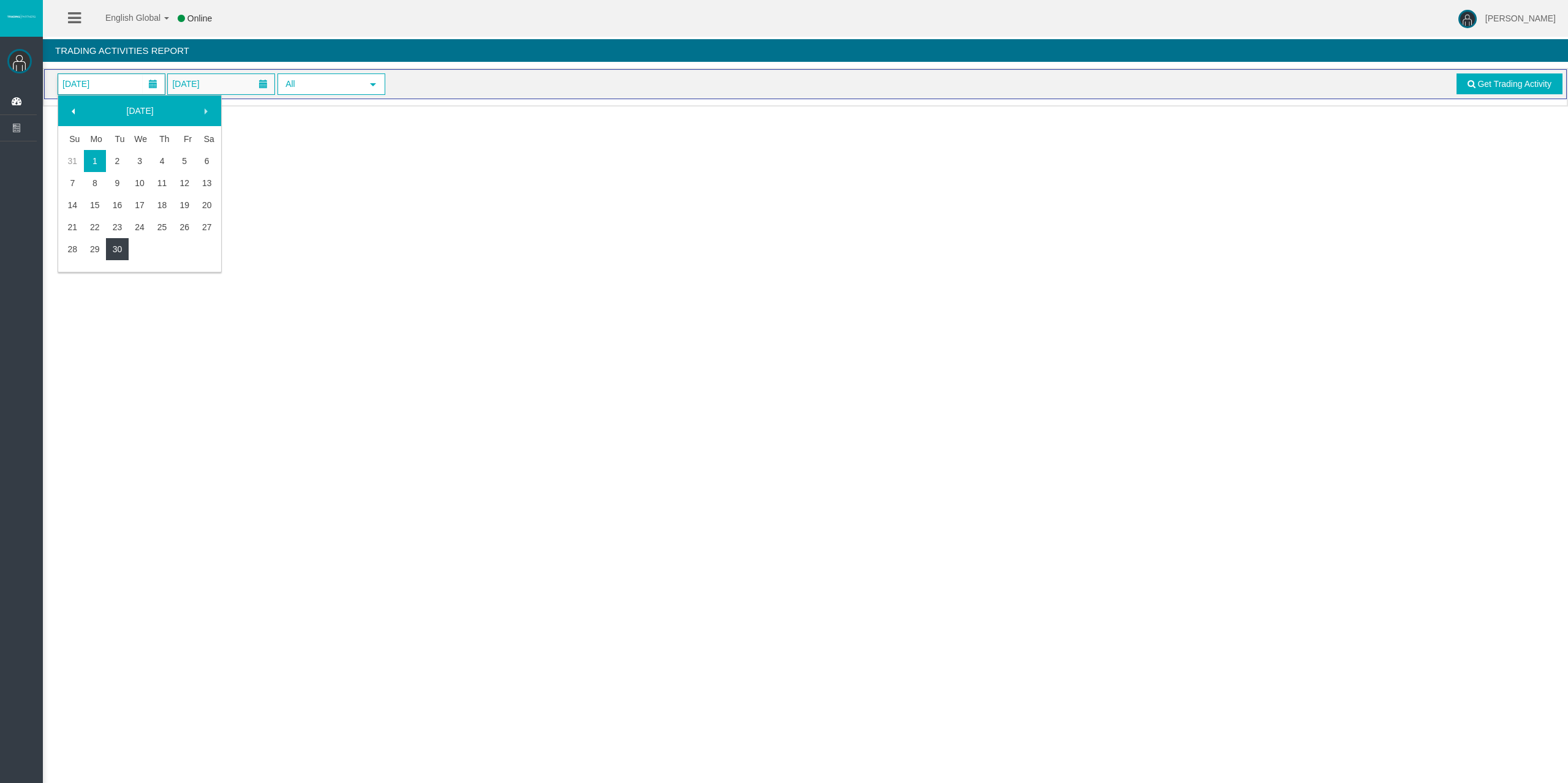
click at [121, 245] on link "30" at bounding box center [117, 249] width 22 height 22
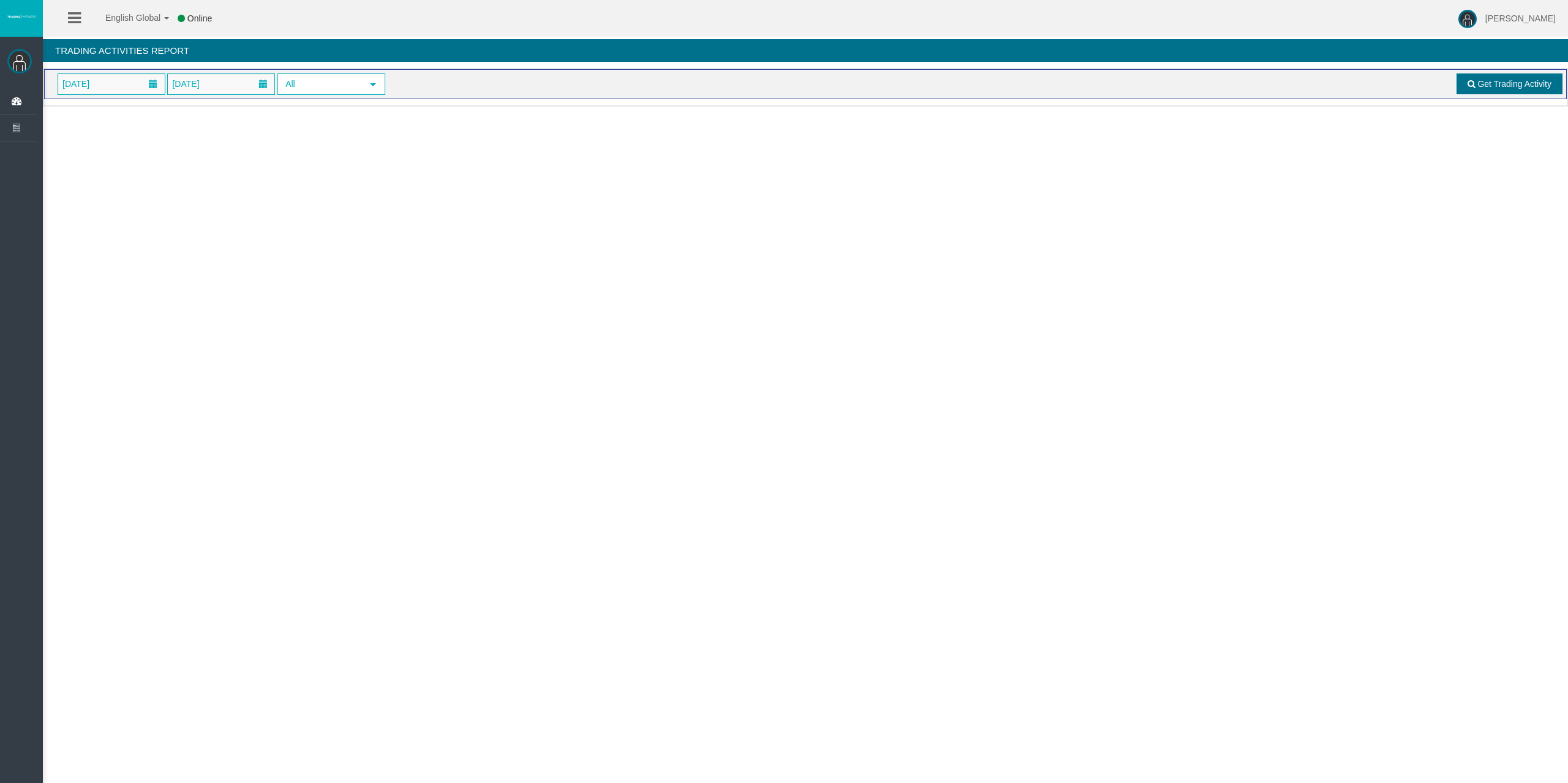
click at [1481, 87] on span "Get Trading Activity" at bounding box center [1515, 83] width 74 height 10
click at [142, 94] on span "[DATE]" at bounding box center [111, 84] width 107 height 22
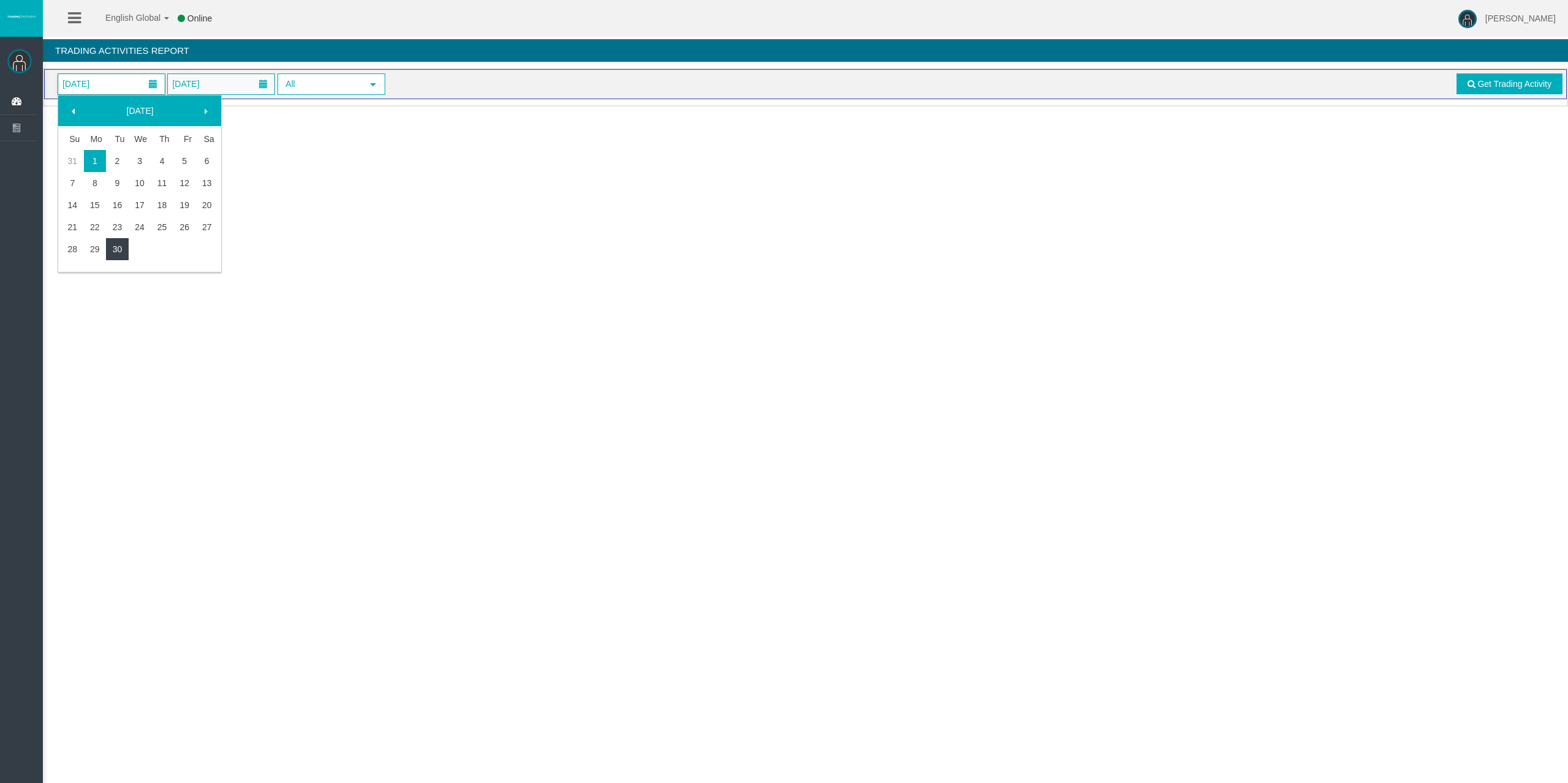
click at [119, 245] on link "30" at bounding box center [117, 249] width 22 height 22
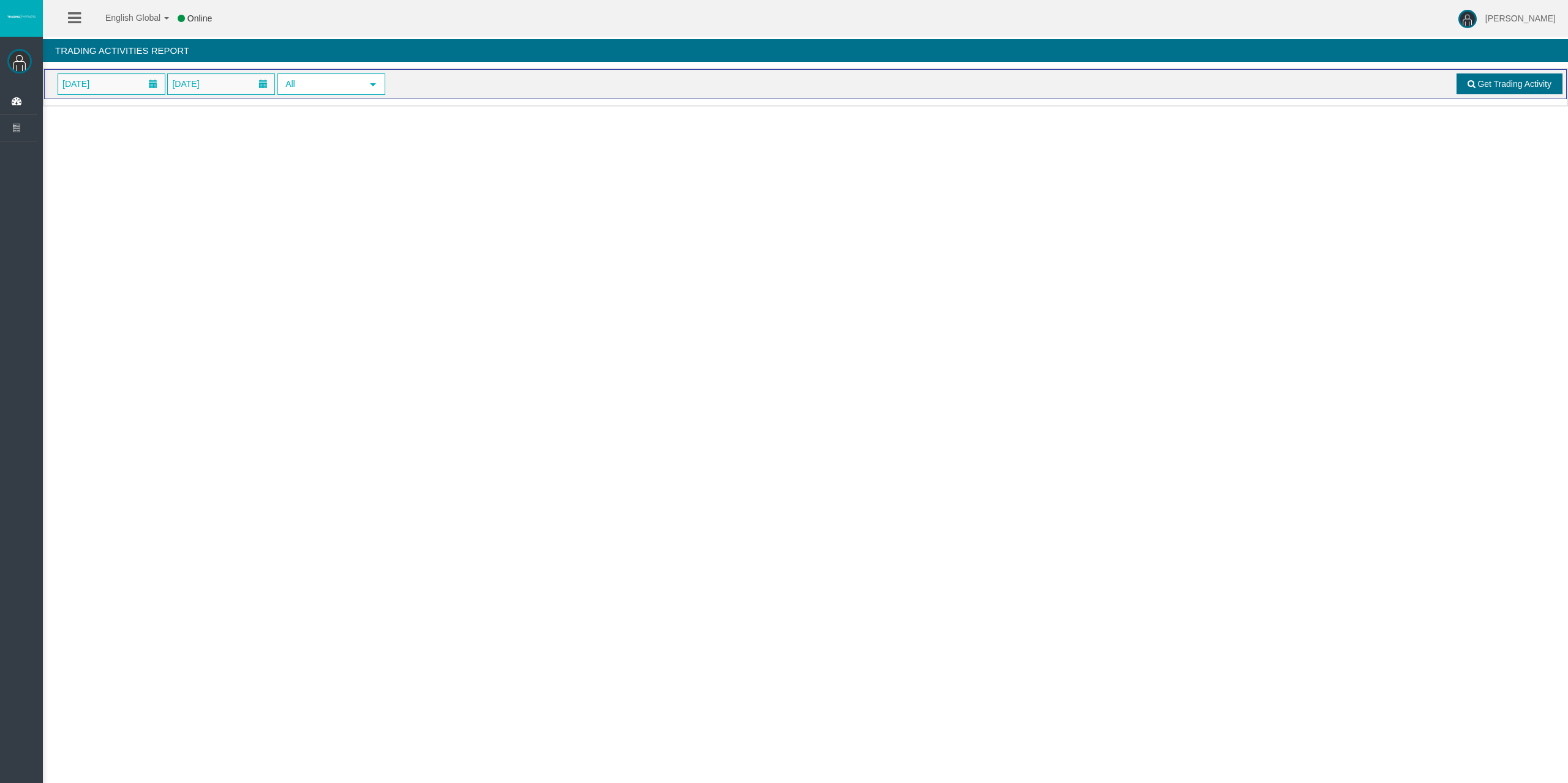
click at [1514, 93] on link "Get Trading Activity" at bounding box center [1510, 83] width 107 height 21
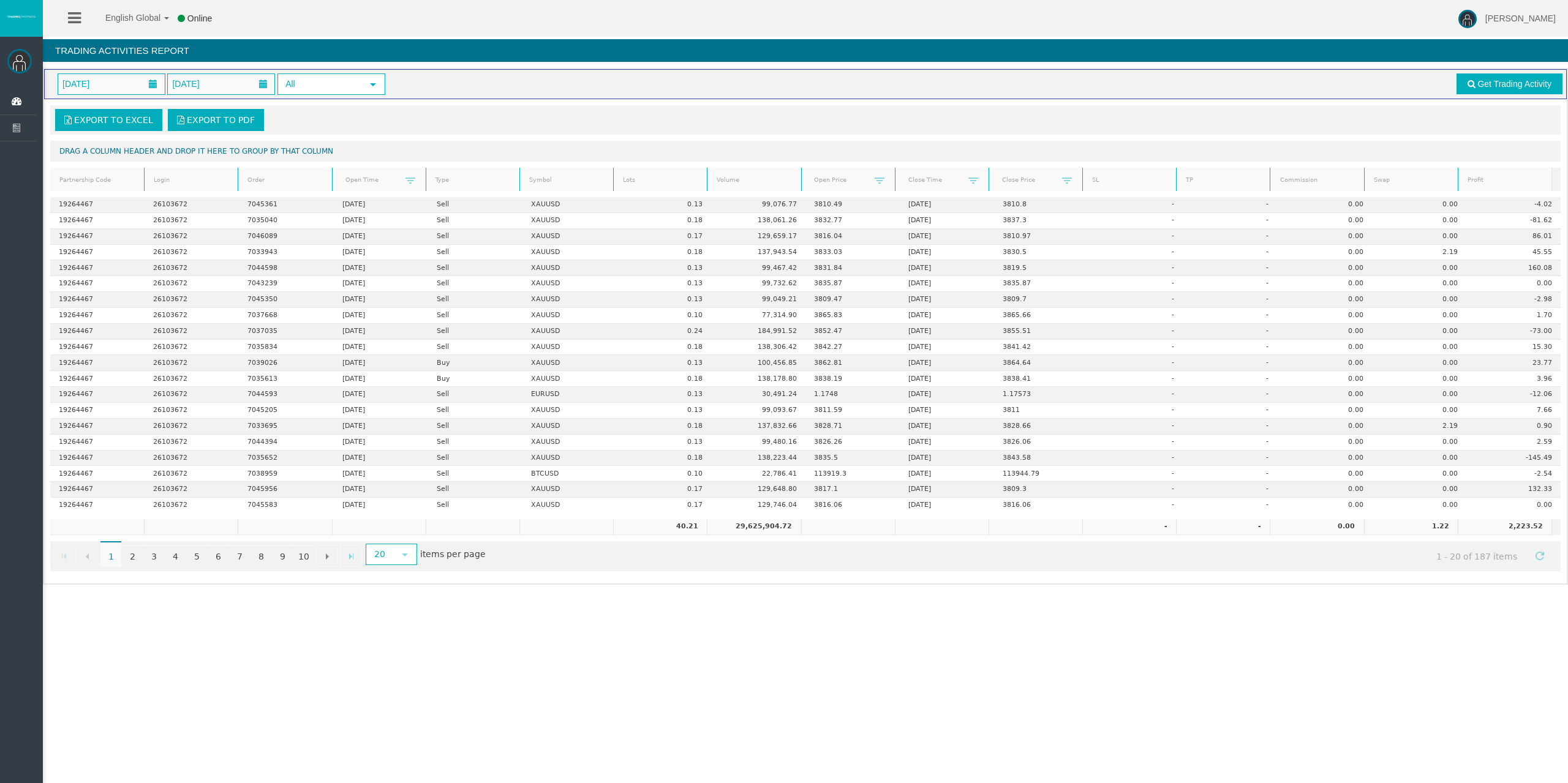
click at [663, 193] on div "Export to Excel Export to PDF Drag a column header and drop it here to group by…" at bounding box center [805, 338] width 1522 height 478
click at [664, 186] on link "Lots" at bounding box center [660, 180] width 90 height 16
click at [664, 186] on link "Lots" at bounding box center [660, 180] width 90 height 17
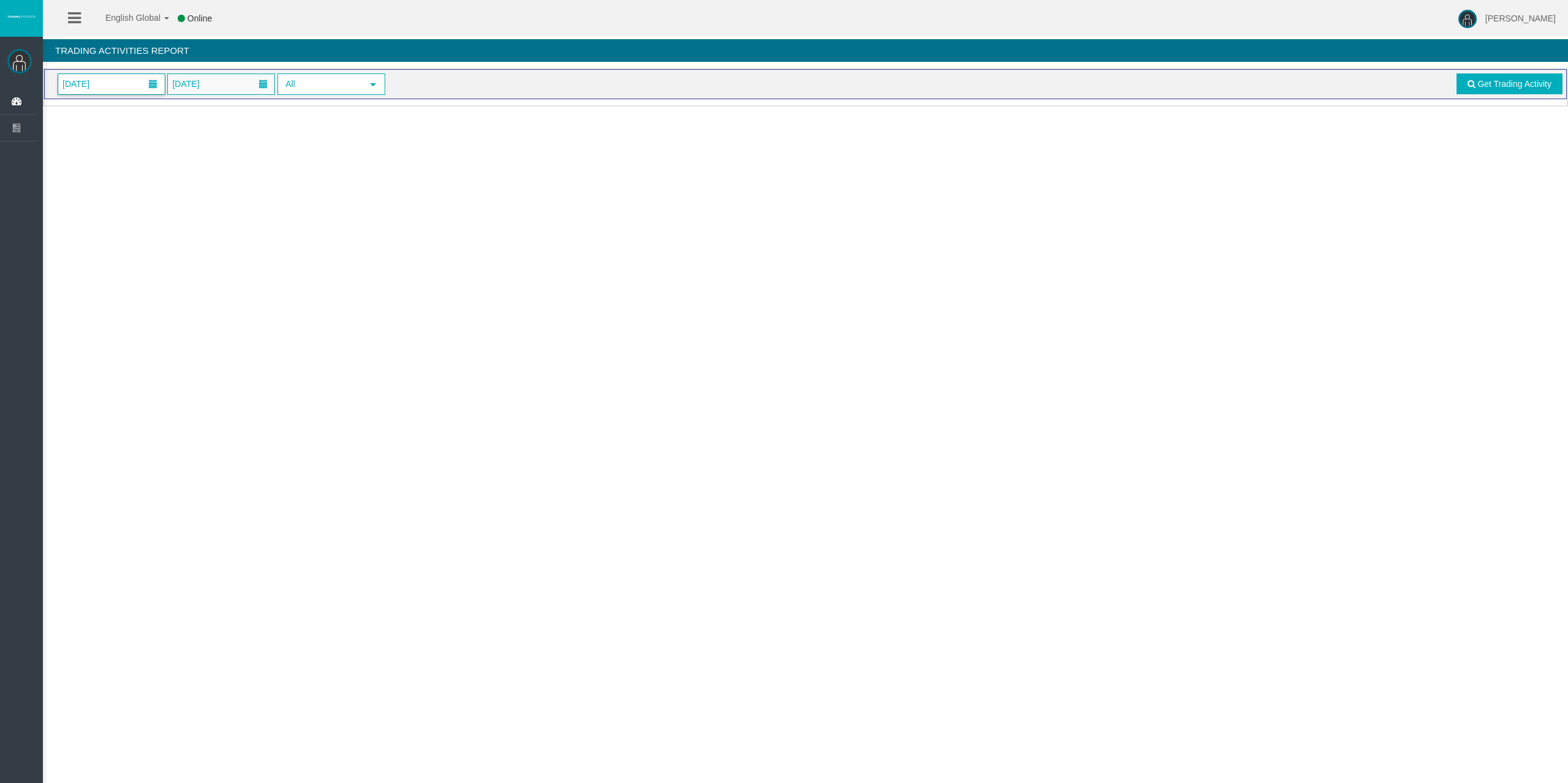
click at [118, 78] on span "[DATE]" at bounding box center [111, 84] width 107 height 20
click at [121, 243] on link "30" at bounding box center [117, 249] width 22 height 22
click at [1494, 87] on span "Get Trading Activity" at bounding box center [1515, 83] width 74 height 10
